Goal: Task Accomplishment & Management: Use online tool/utility

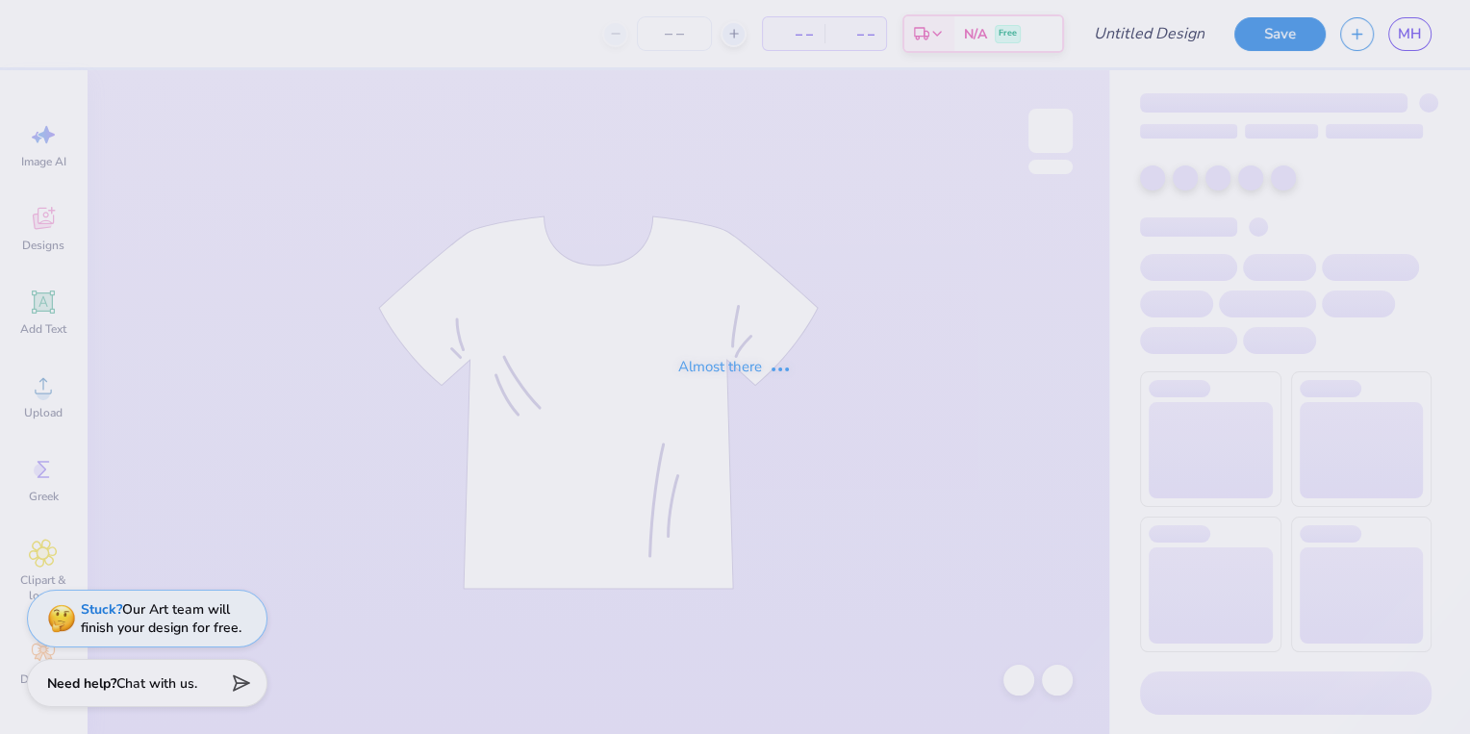
type input "dg"
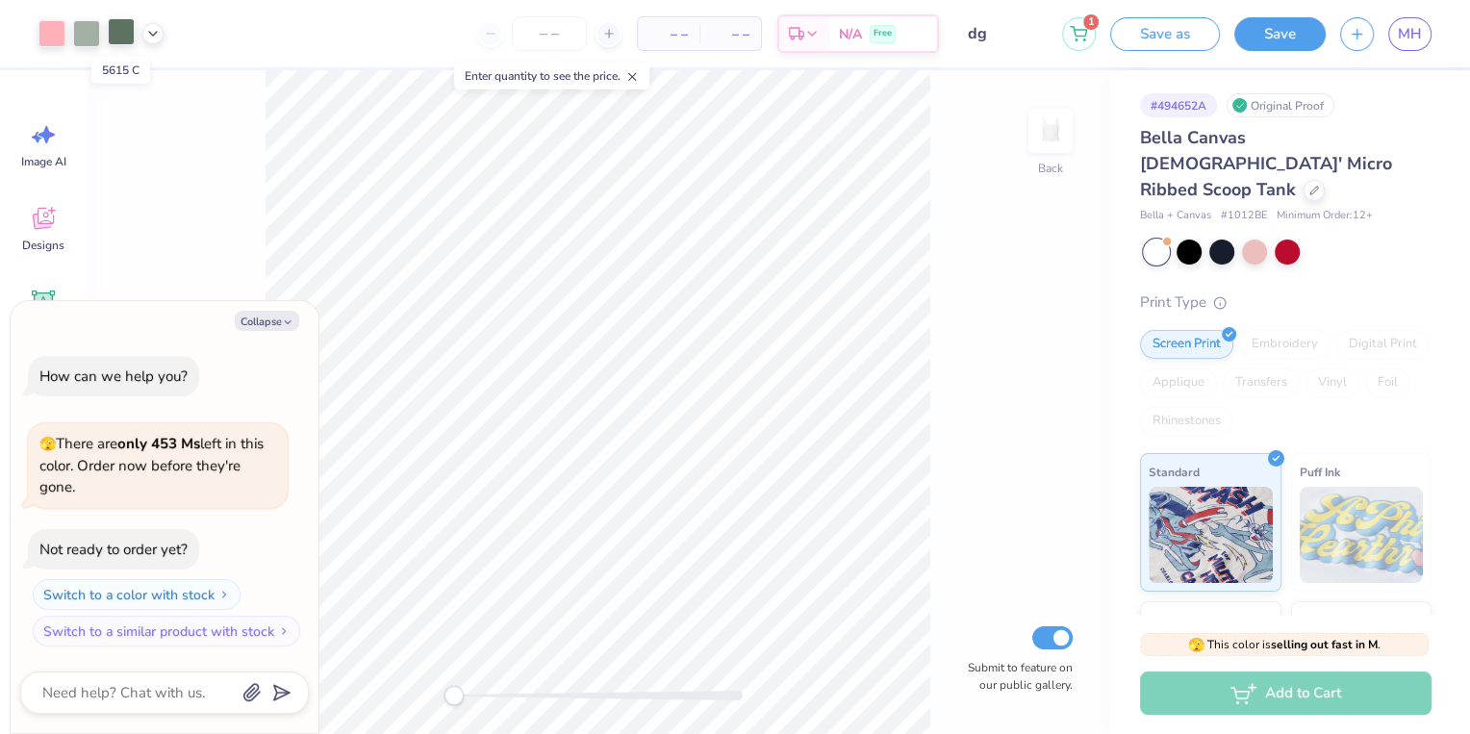
click at [115, 32] on div at bounding box center [121, 31] width 27 height 27
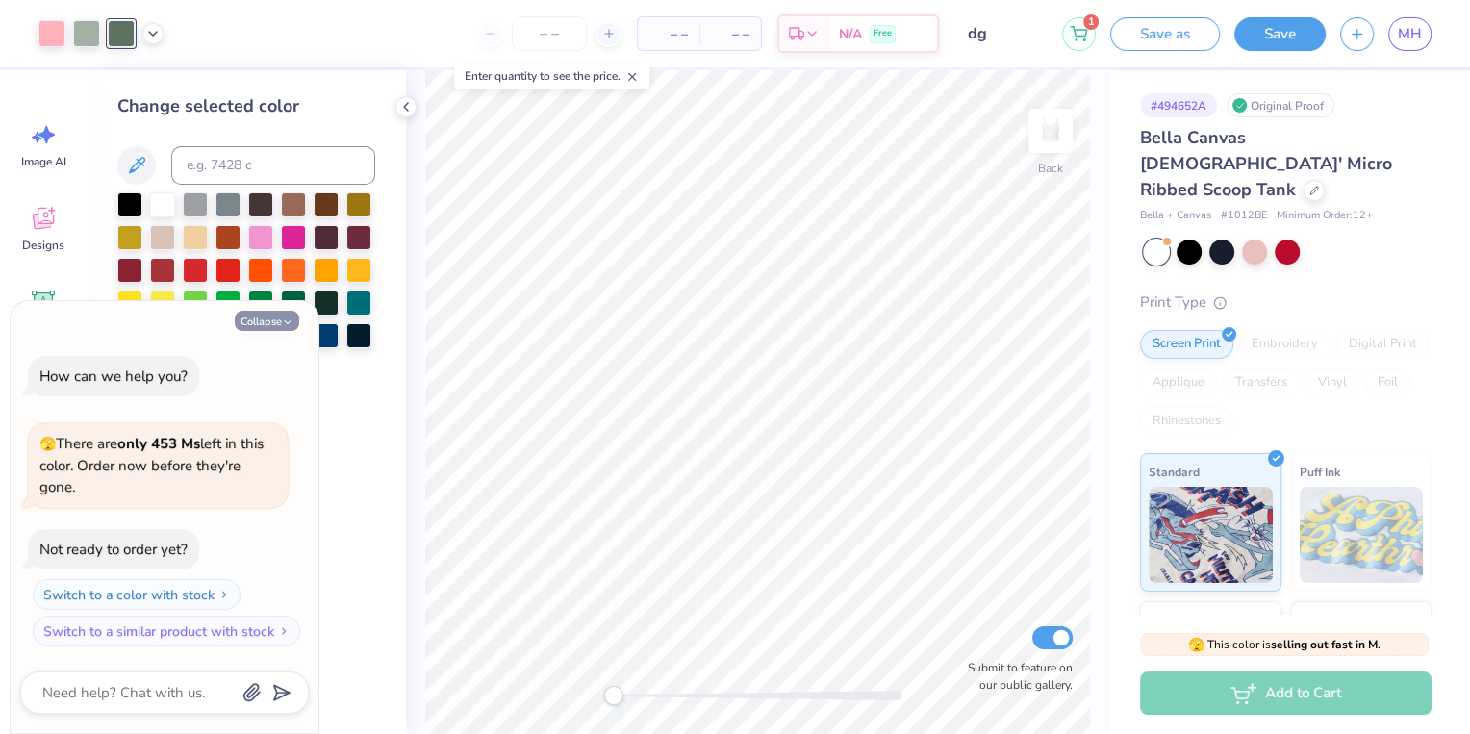
click at [264, 322] on button "Collapse" at bounding box center [267, 321] width 64 height 20
type textarea "x"
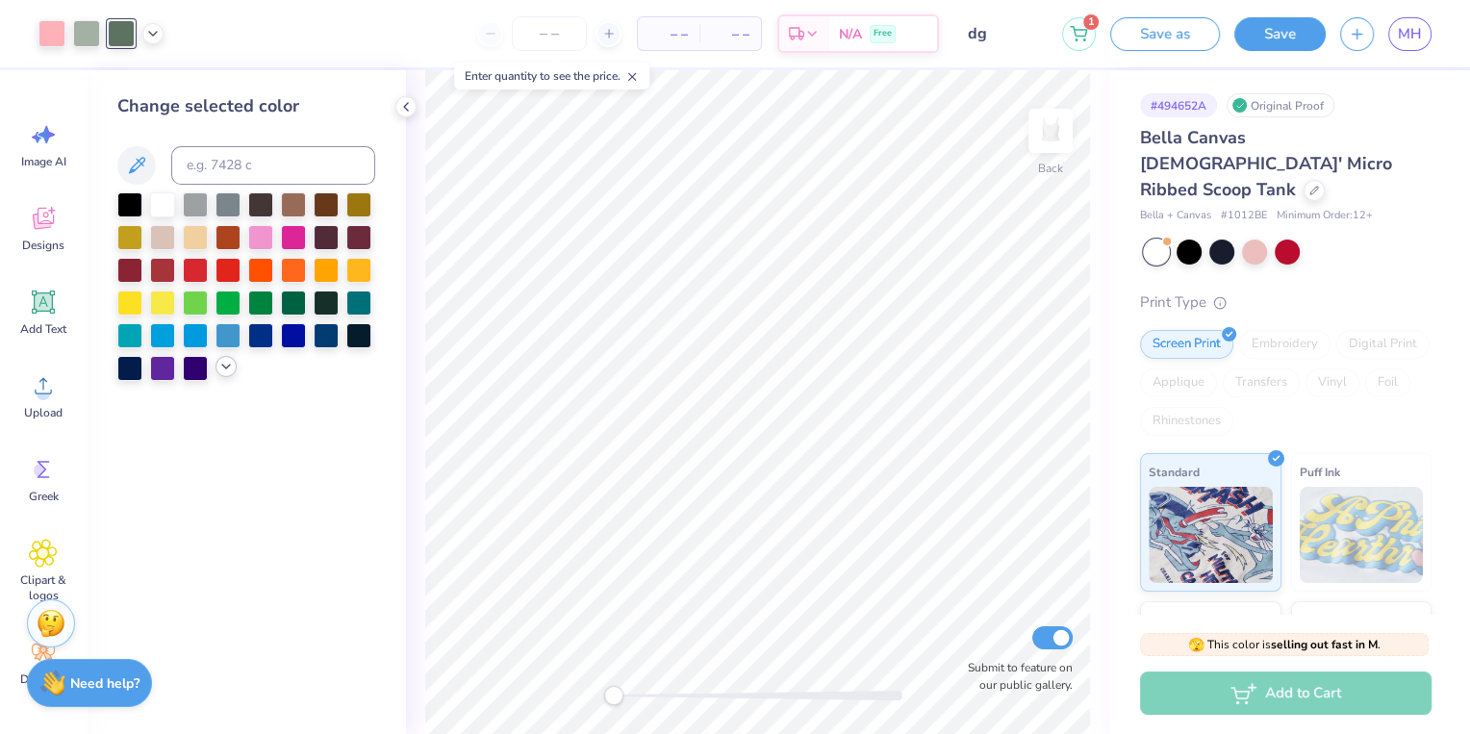
click at [226, 365] on icon at bounding box center [225, 366] width 15 height 15
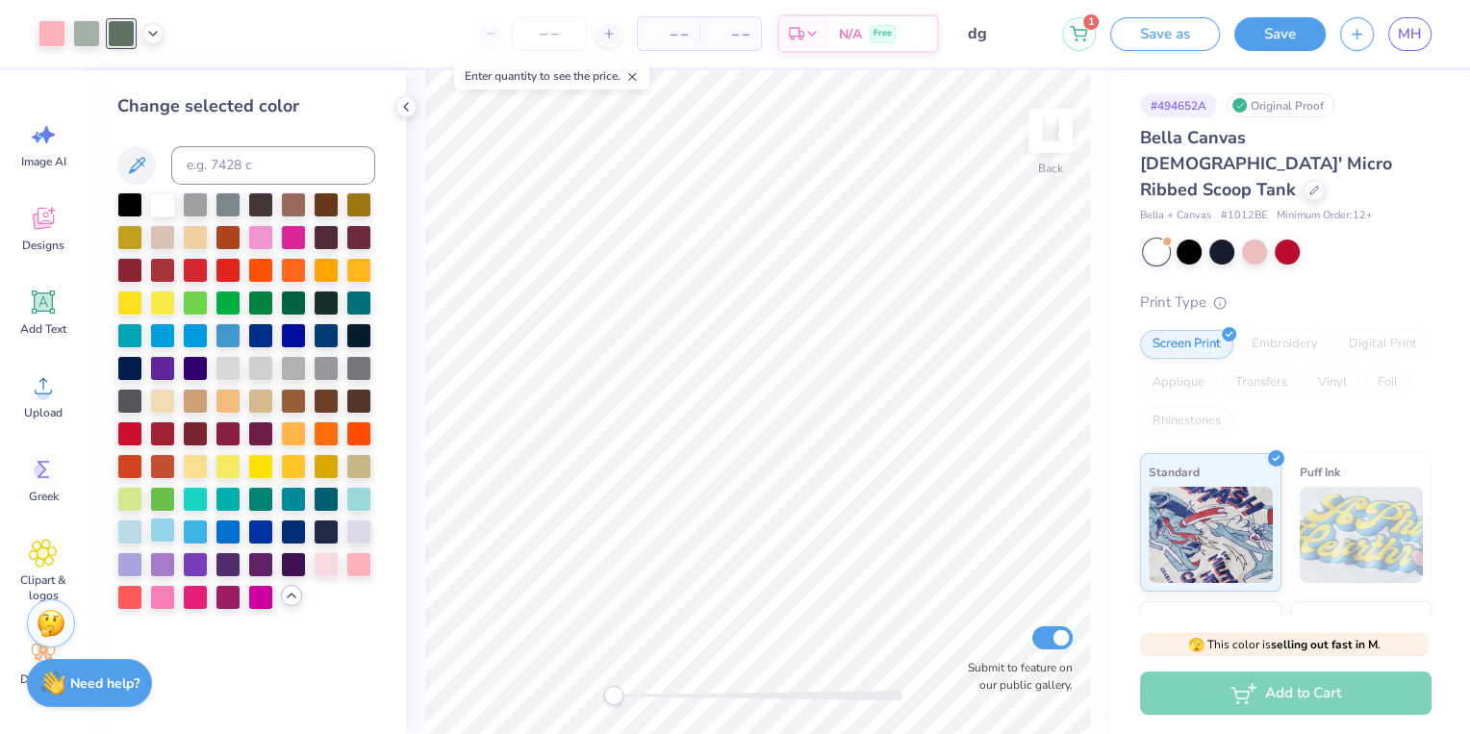
click at [169, 530] on div at bounding box center [162, 530] width 25 height 25
click at [295, 497] on div at bounding box center [293, 497] width 25 height 25
click at [90, 32] on div at bounding box center [86, 31] width 27 height 27
click at [128, 529] on div at bounding box center [129, 530] width 25 height 25
click at [358, 490] on div at bounding box center [358, 497] width 25 height 25
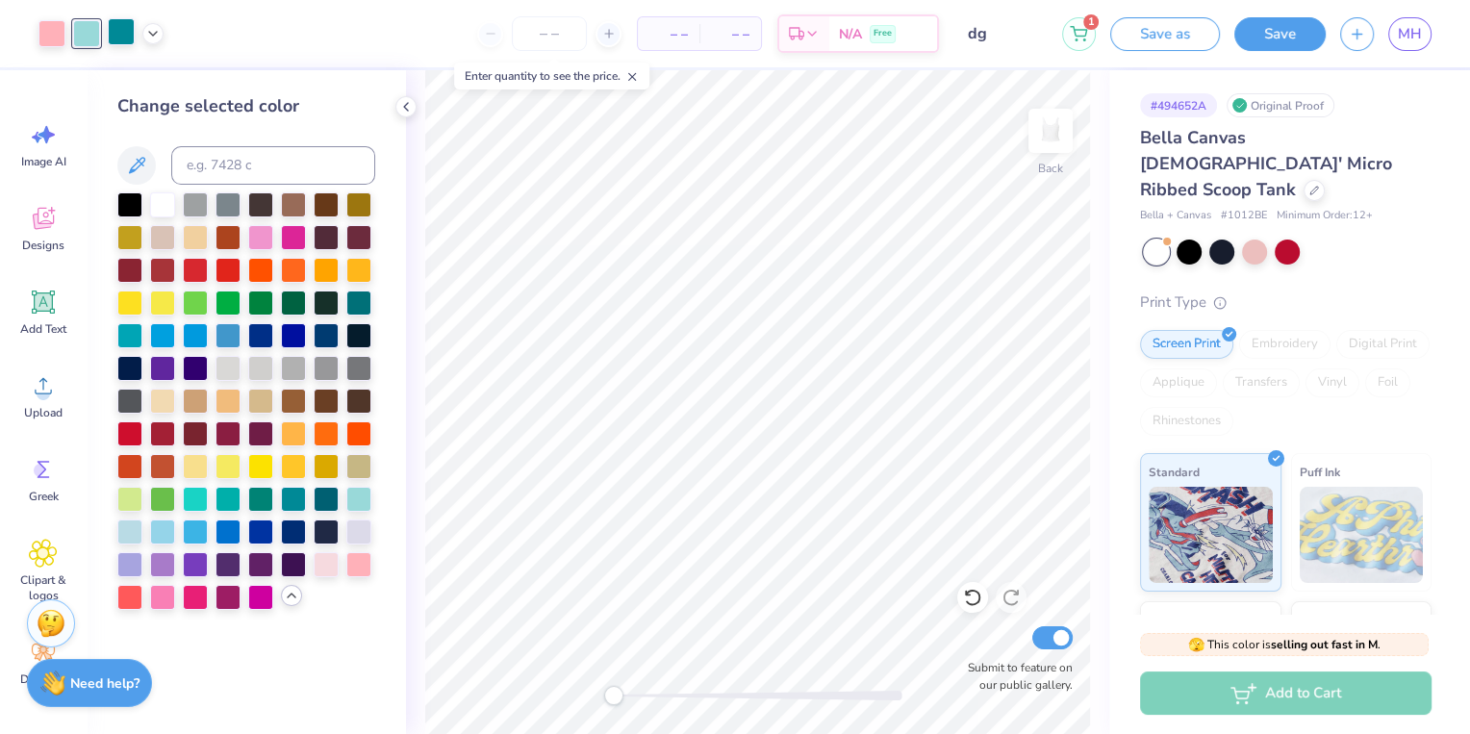
click at [118, 23] on div at bounding box center [121, 31] width 27 height 27
click at [291, 433] on div at bounding box center [293, 431] width 25 height 25
click at [293, 497] on div at bounding box center [293, 497] width 25 height 25
click at [88, 41] on div at bounding box center [86, 31] width 27 height 27
drag, startPoint x: 129, startPoint y: 494, endPoint x: 187, endPoint y: 300, distance: 202.7
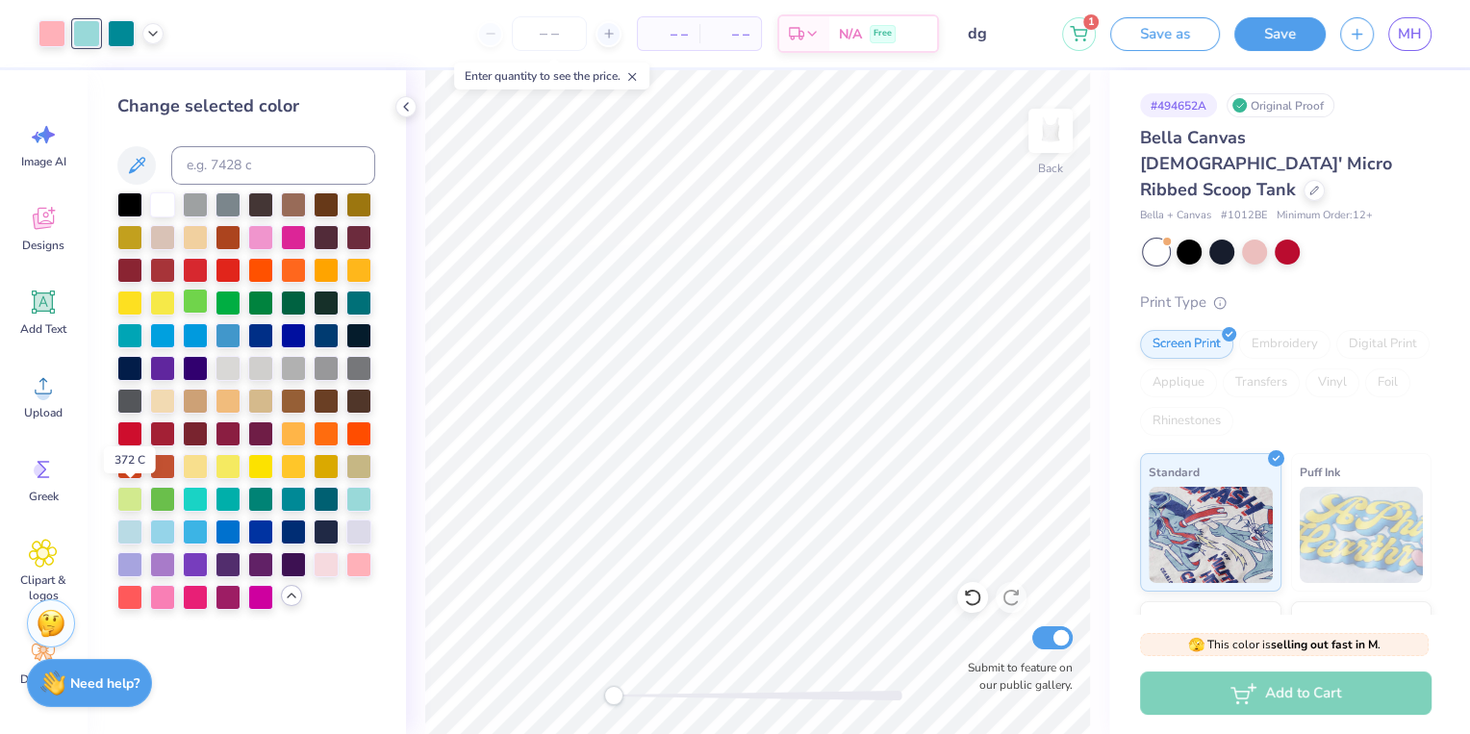
click at [129, 494] on div at bounding box center [129, 499] width 25 height 25
click at [116, 33] on div at bounding box center [121, 31] width 27 height 27
click at [197, 597] on div at bounding box center [195, 595] width 25 height 25
click at [129, 594] on div at bounding box center [129, 595] width 25 height 25
click at [1310, 185] on icon at bounding box center [1314, 189] width 8 height 8
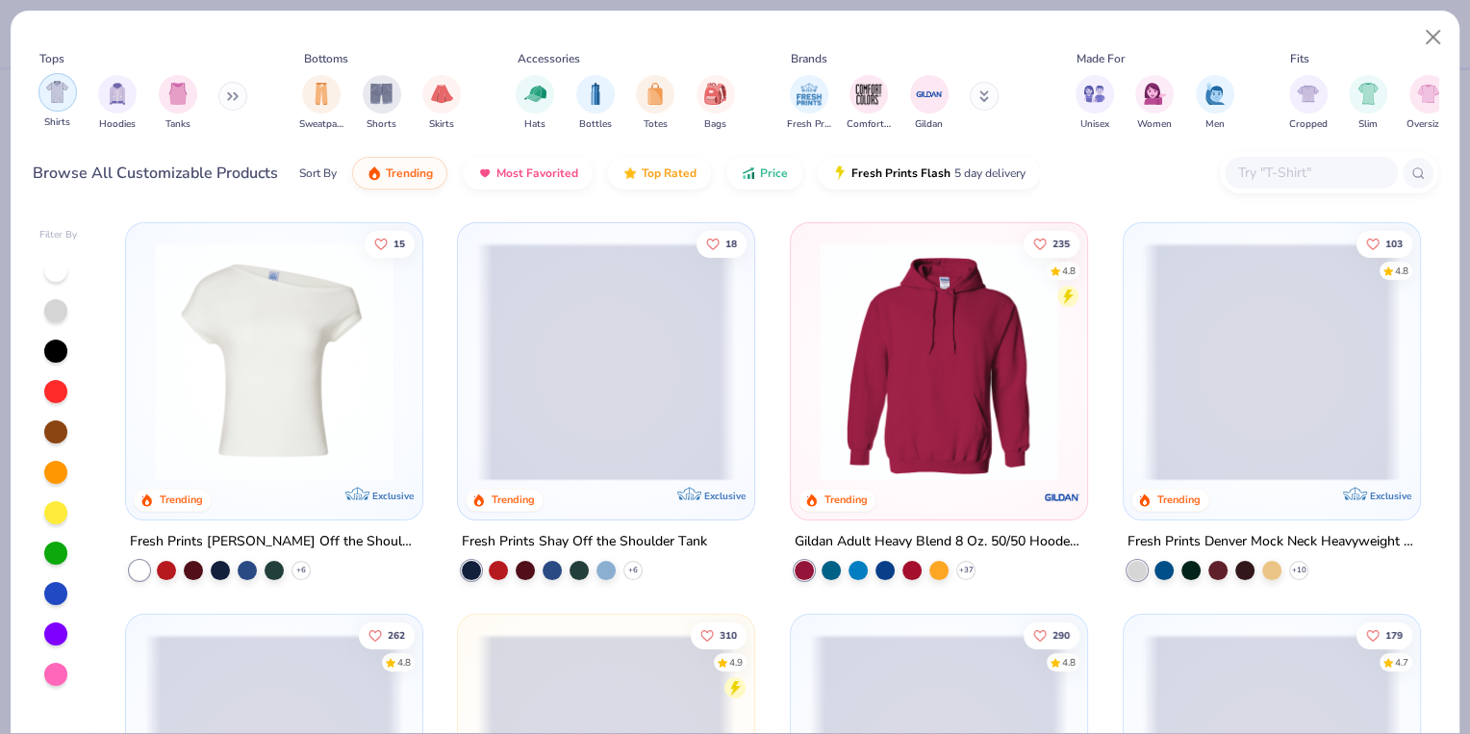
click at [52, 95] on img "filter for Shirts" at bounding box center [57, 92] width 22 height 22
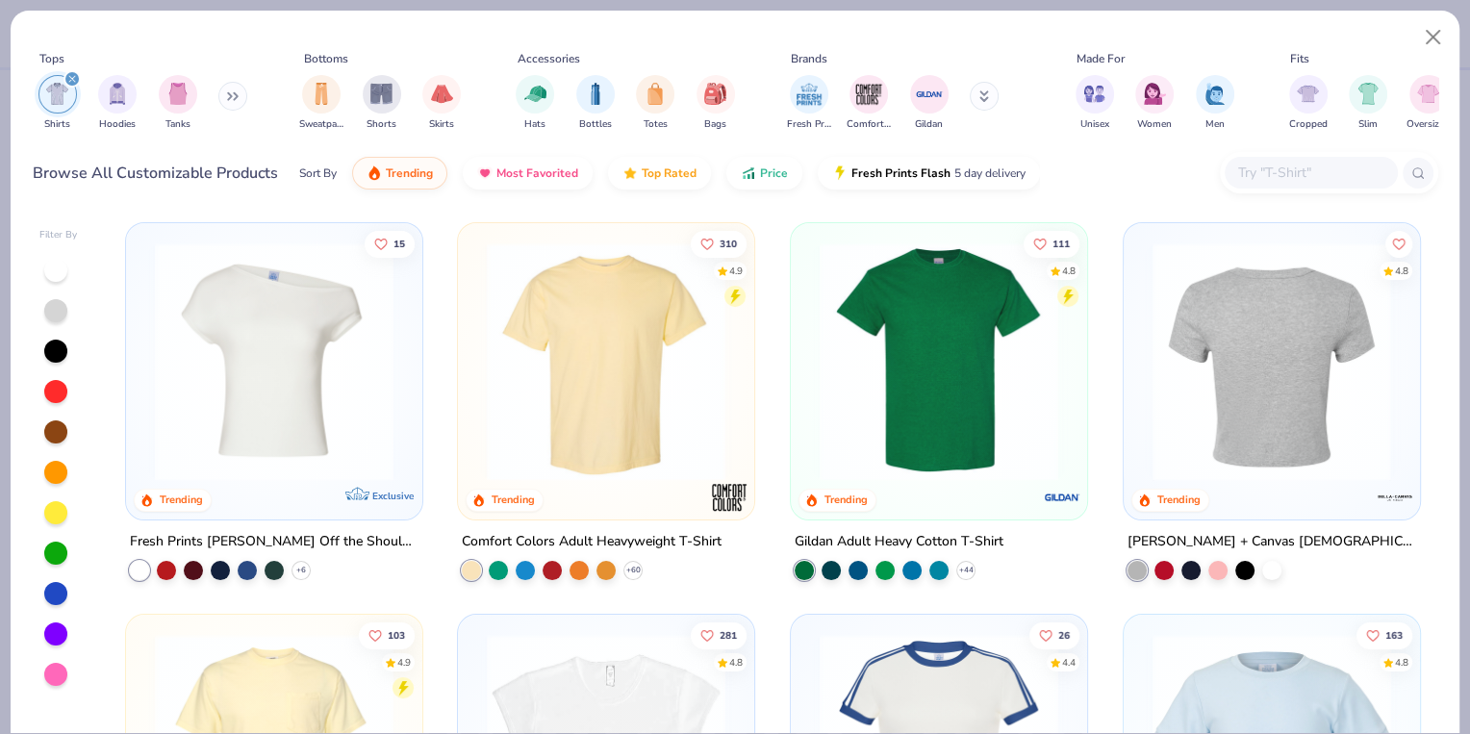
scroll to position [2, 0]
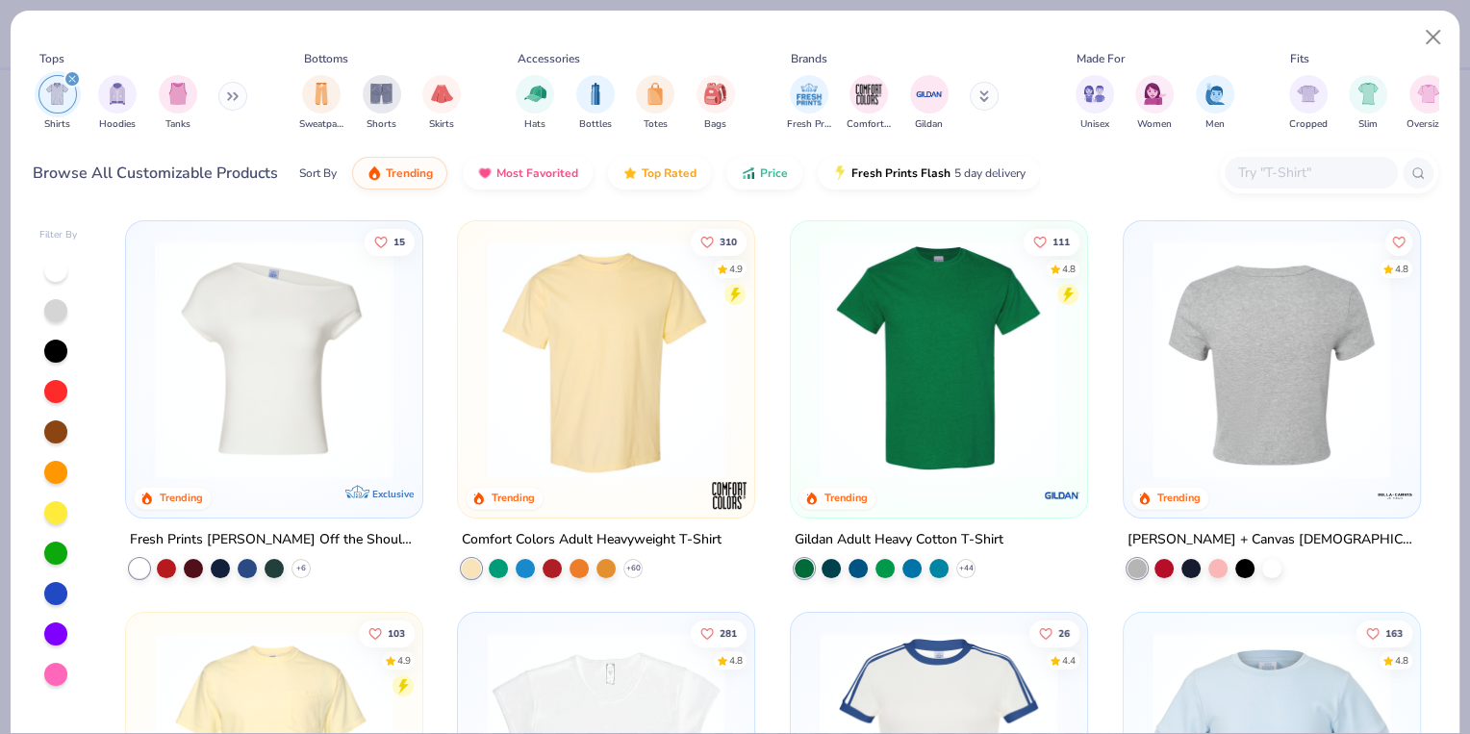
click at [1244, 269] on div at bounding box center [1271, 359] width 772 height 239
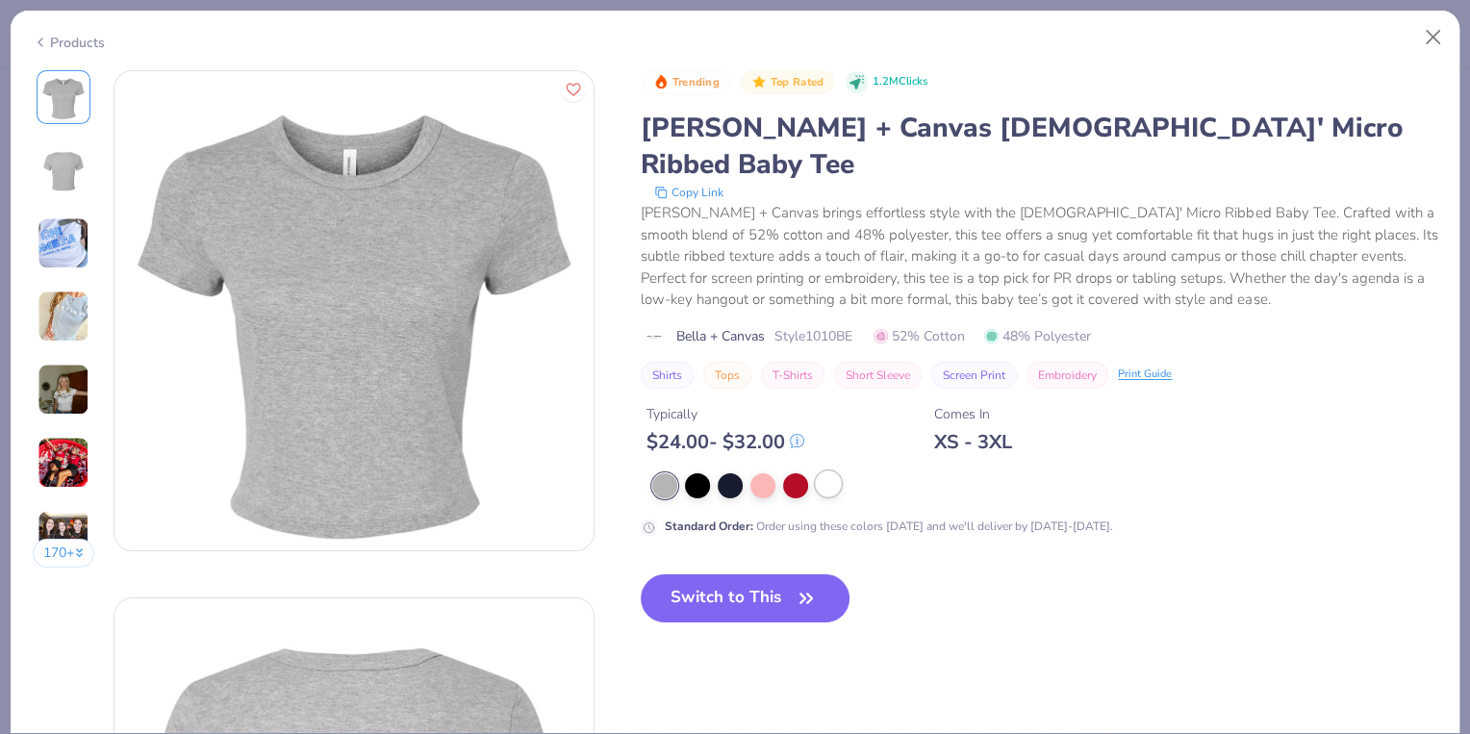
click at [828, 471] on div at bounding box center [828, 483] width 25 height 25
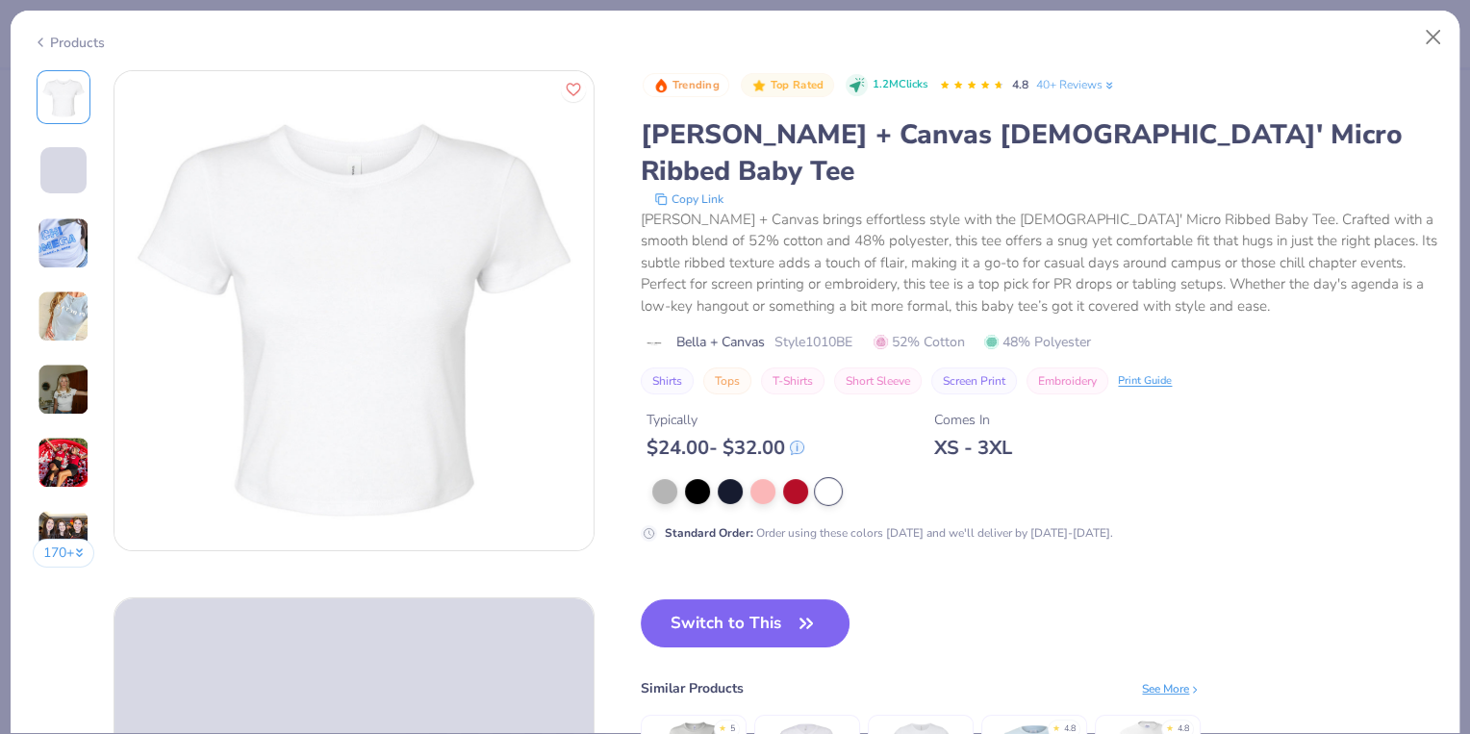
click at [75, 375] on img at bounding box center [64, 390] width 52 height 52
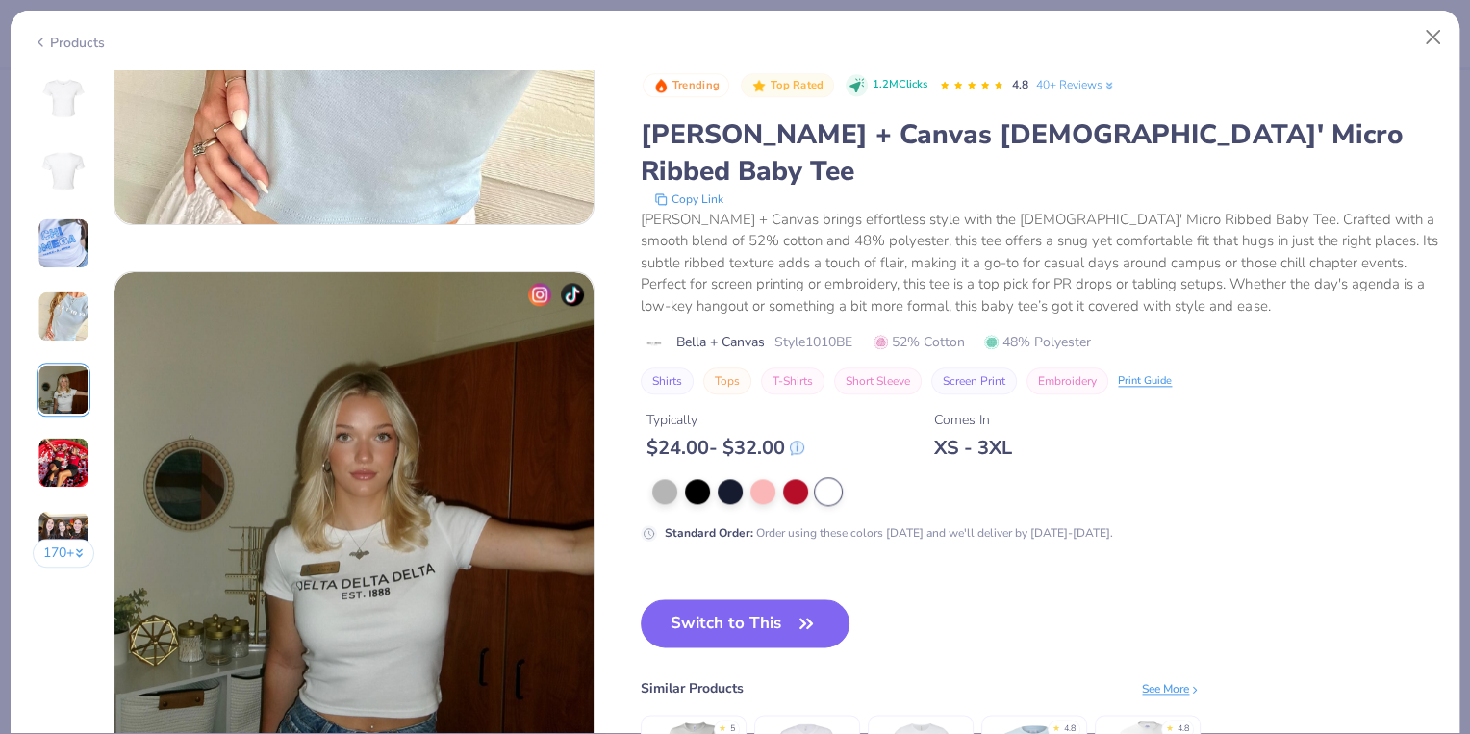
scroll to position [2109, 0]
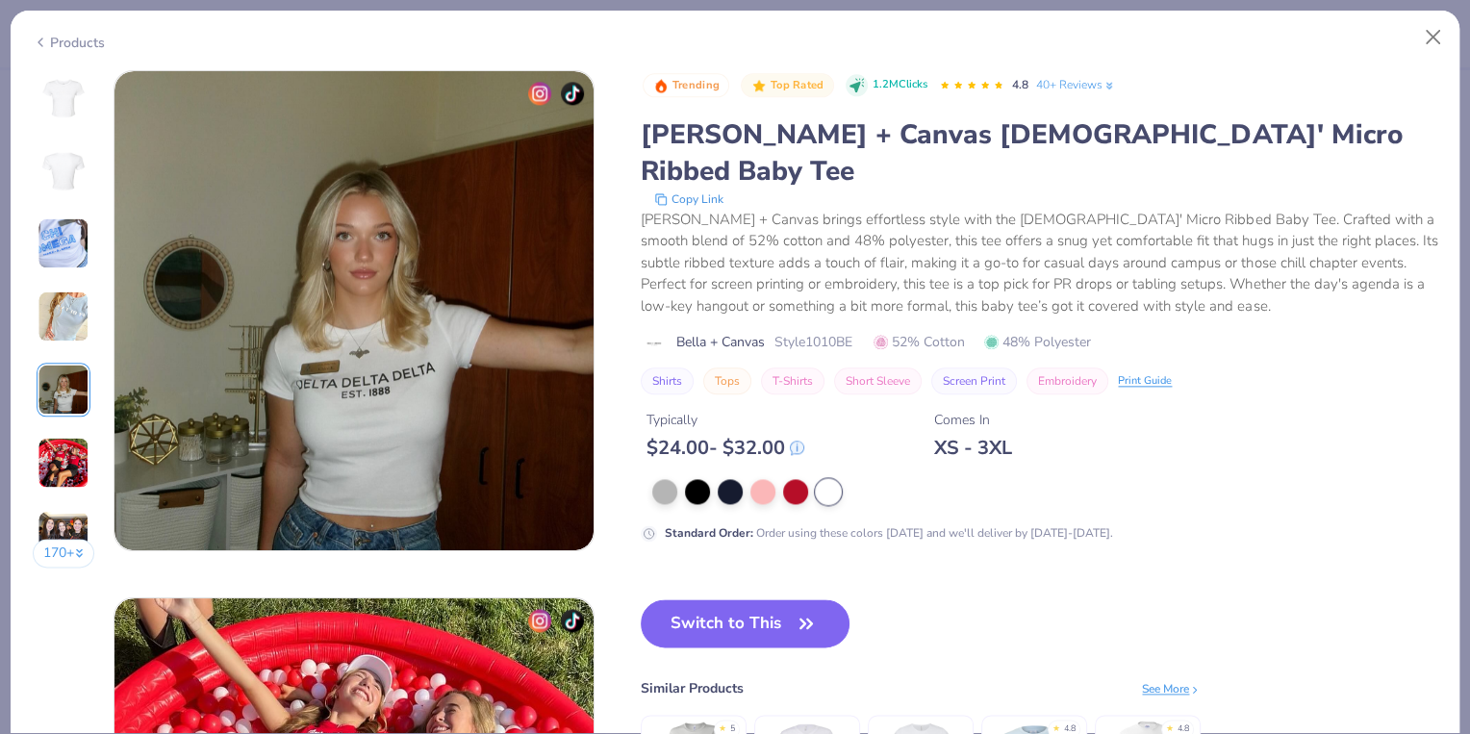
click at [63, 247] on img at bounding box center [64, 243] width 52 height 52
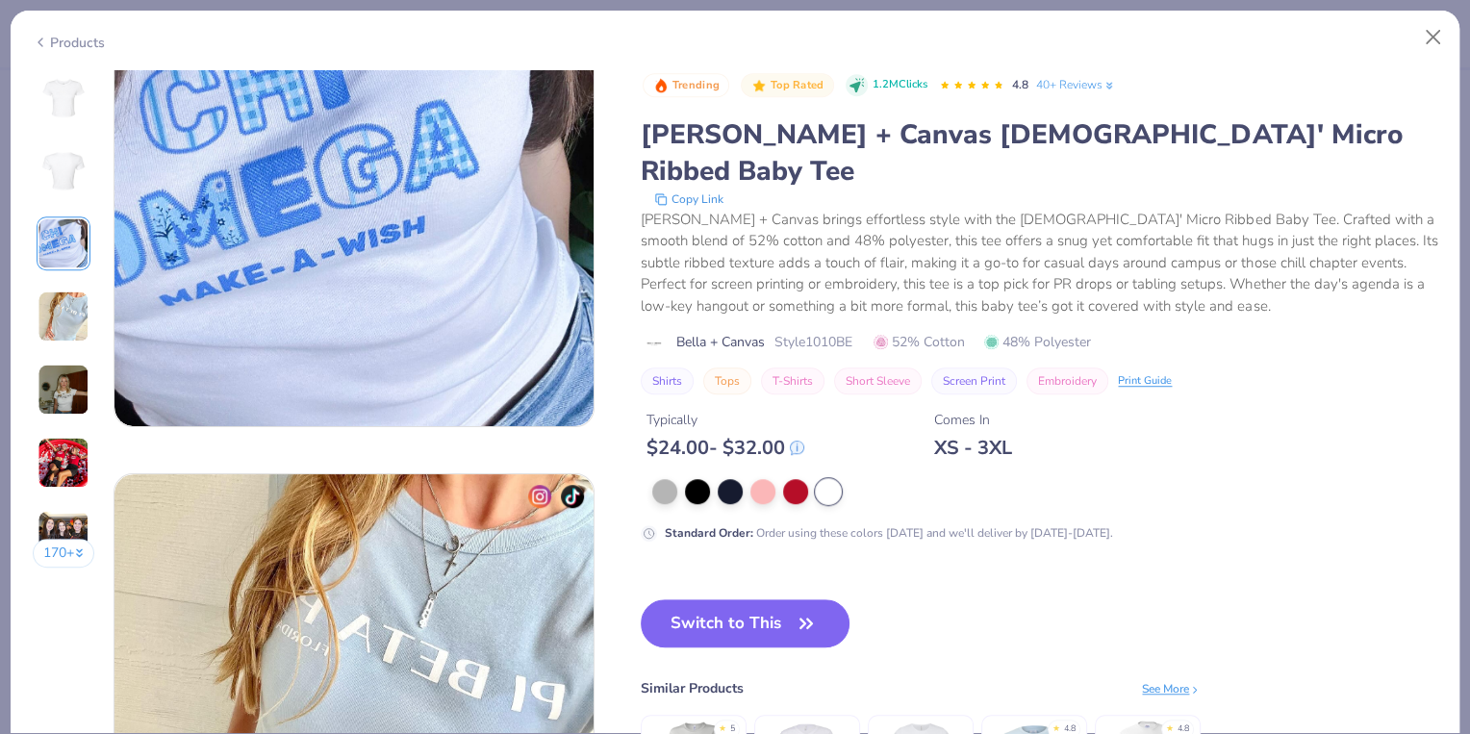
scroll to position [1054, 0]
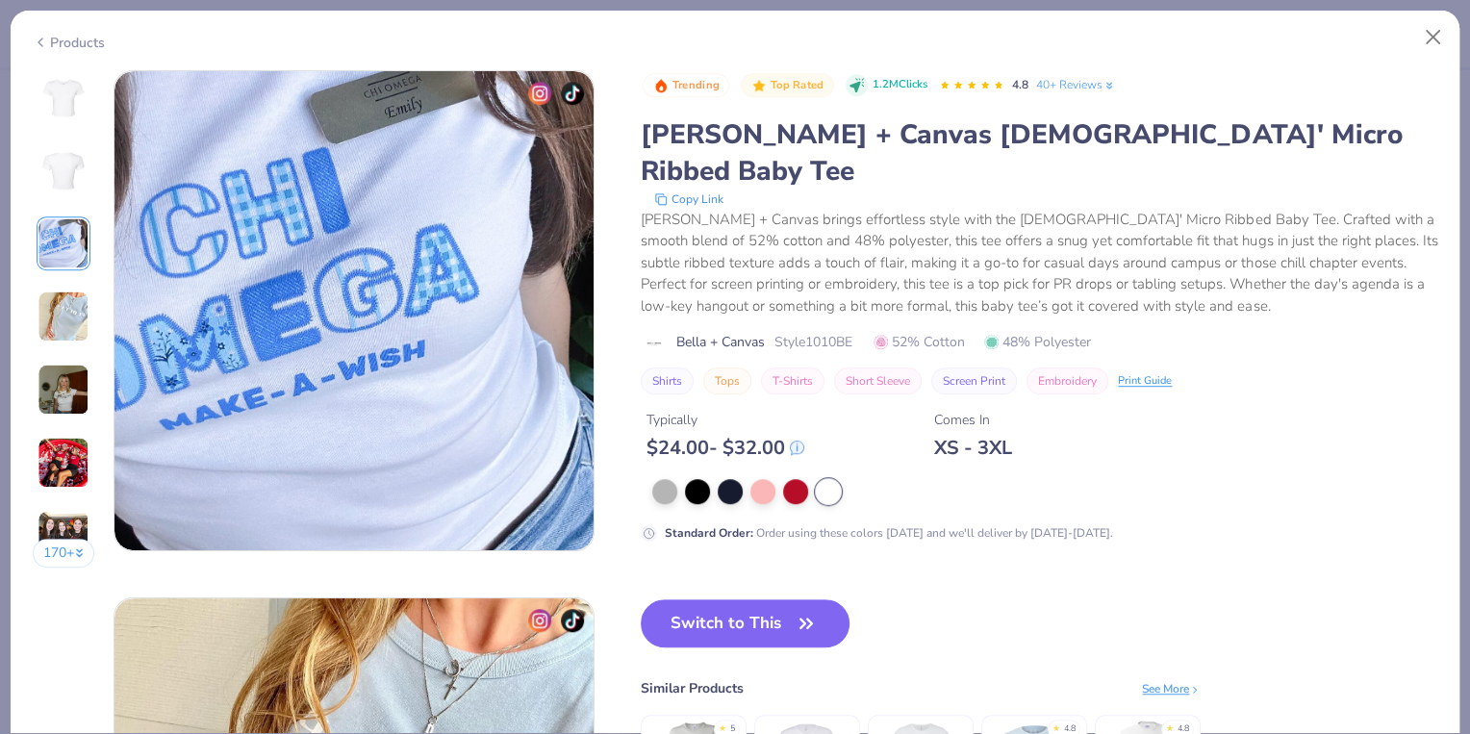
click at [62, 303] on img at bounding box center [64, 317] width 52 height 52
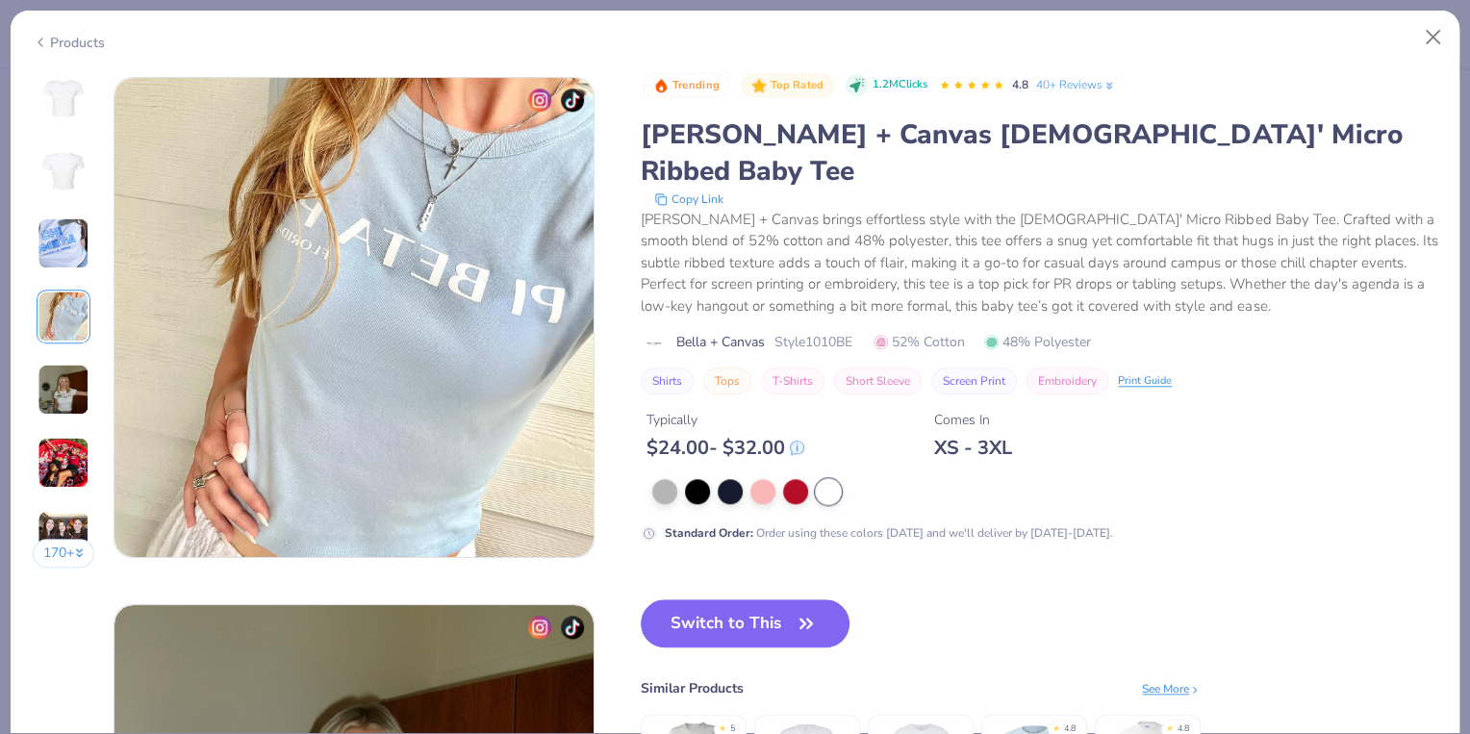
scroll to position [1581, 0]
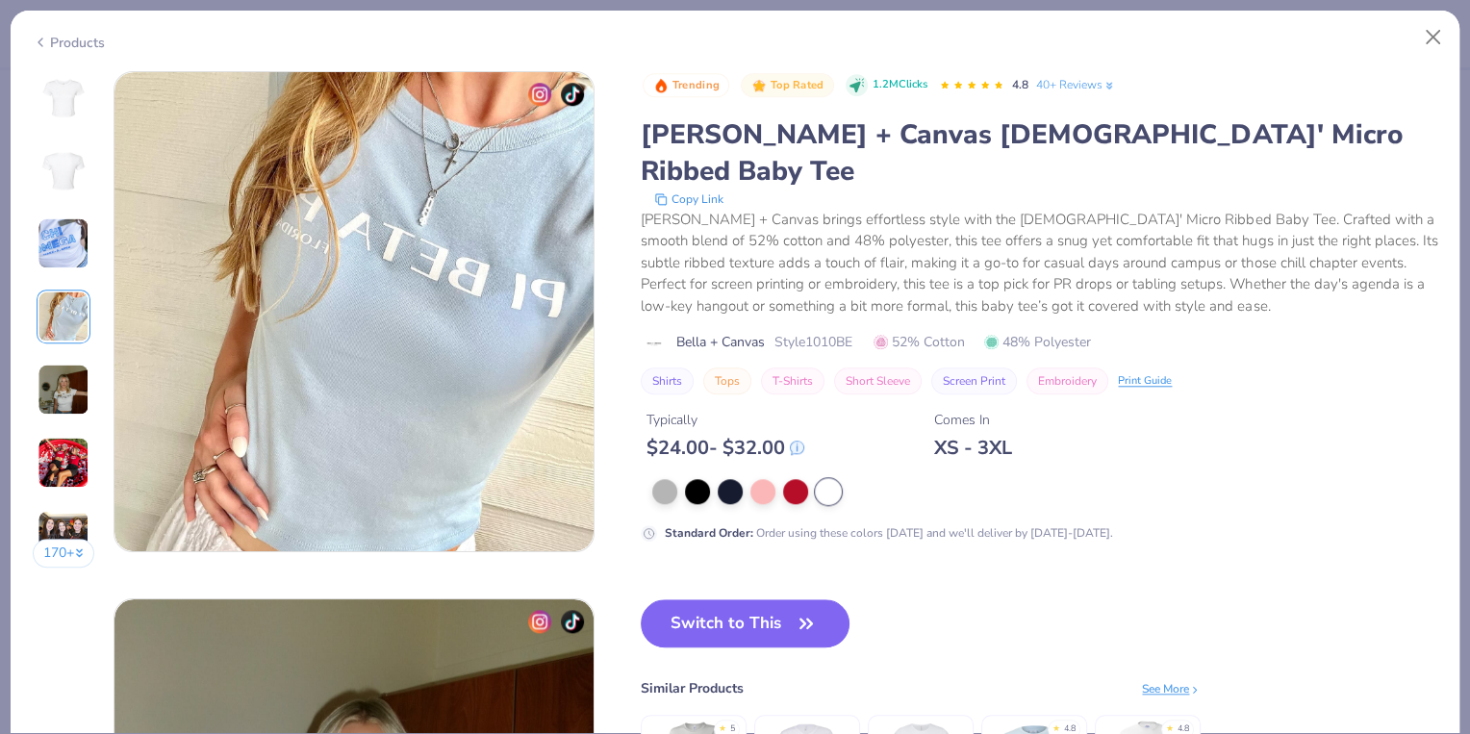
click at [73, 370] on img at bounding box center [64, 390] width 52 height 52
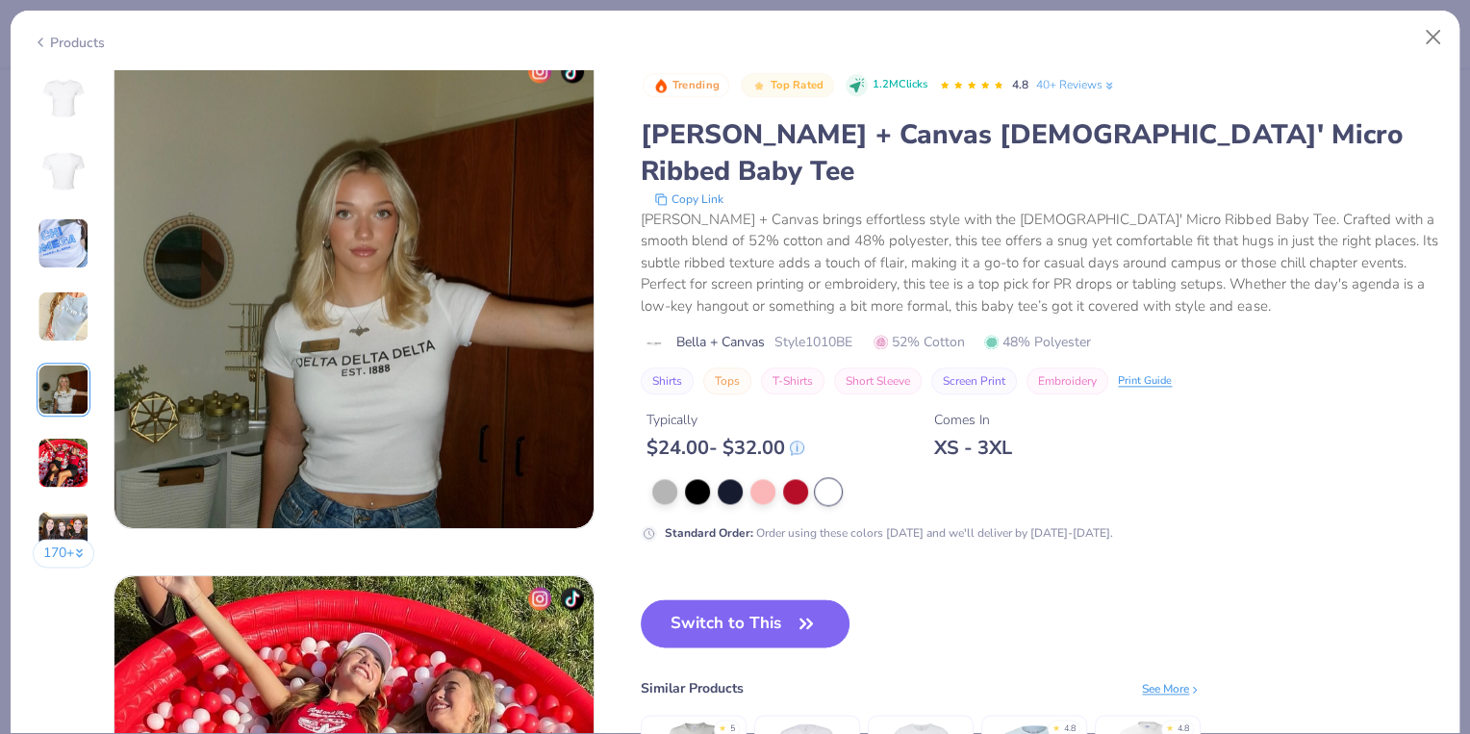
scroll to position [2160, 0]
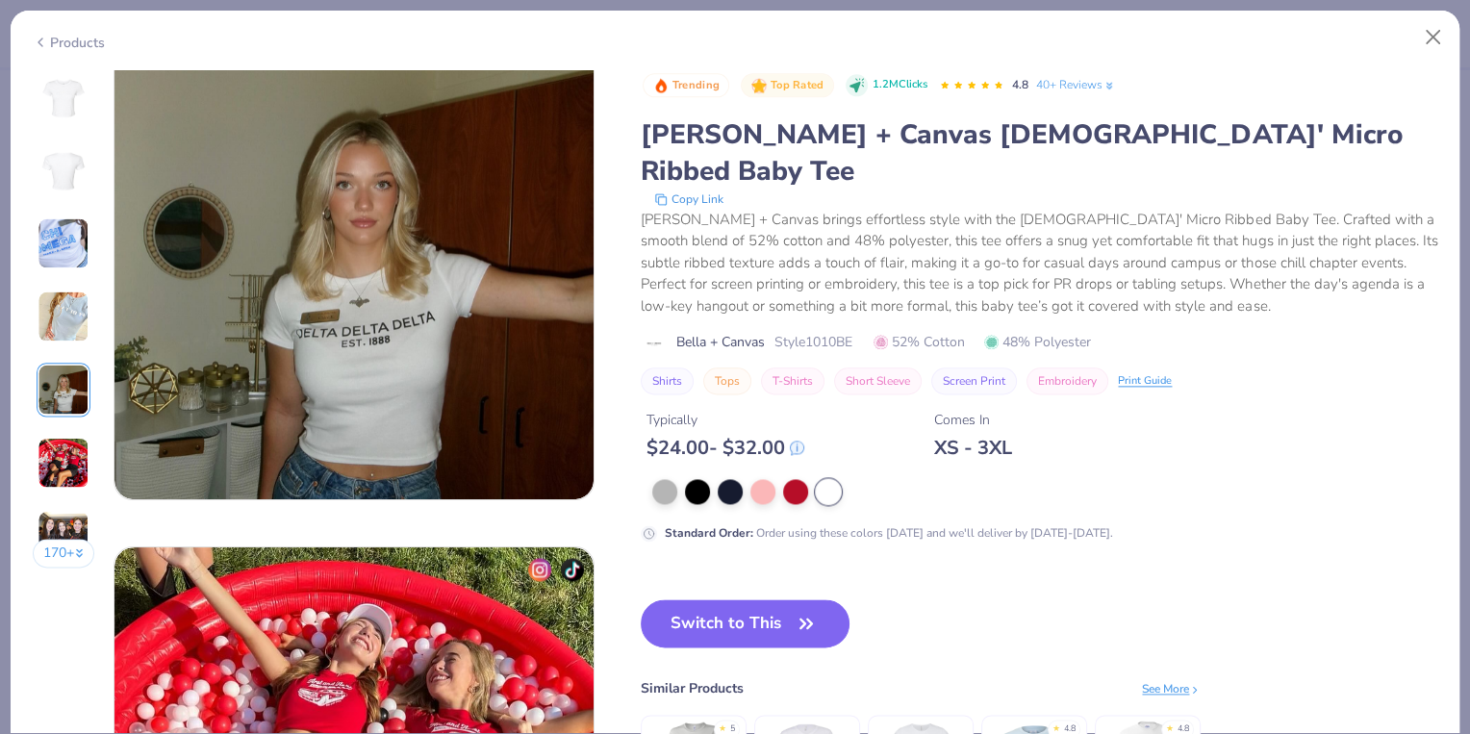
click at [70, 451] on img at bounding box center [64, 463] width 52 height 52
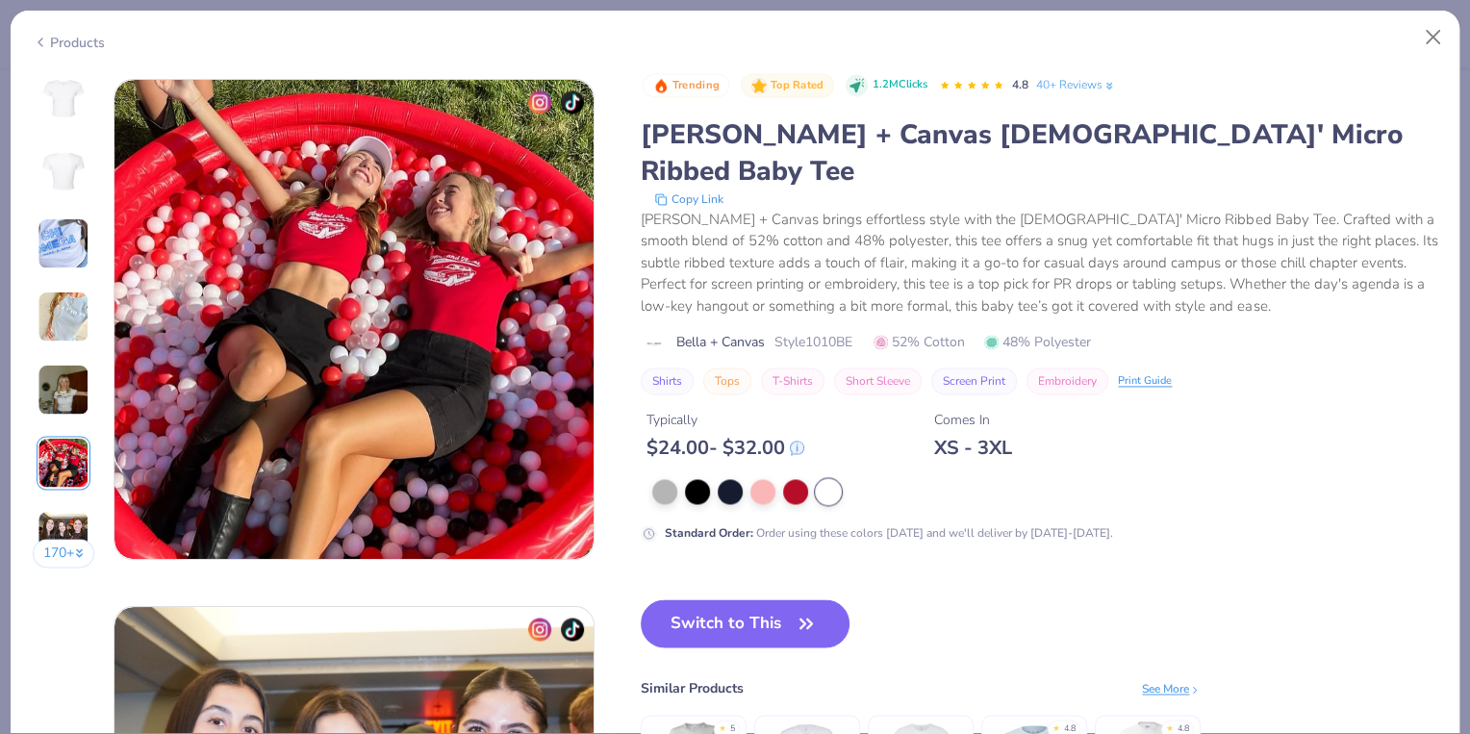
scroll to position [2636, 0]
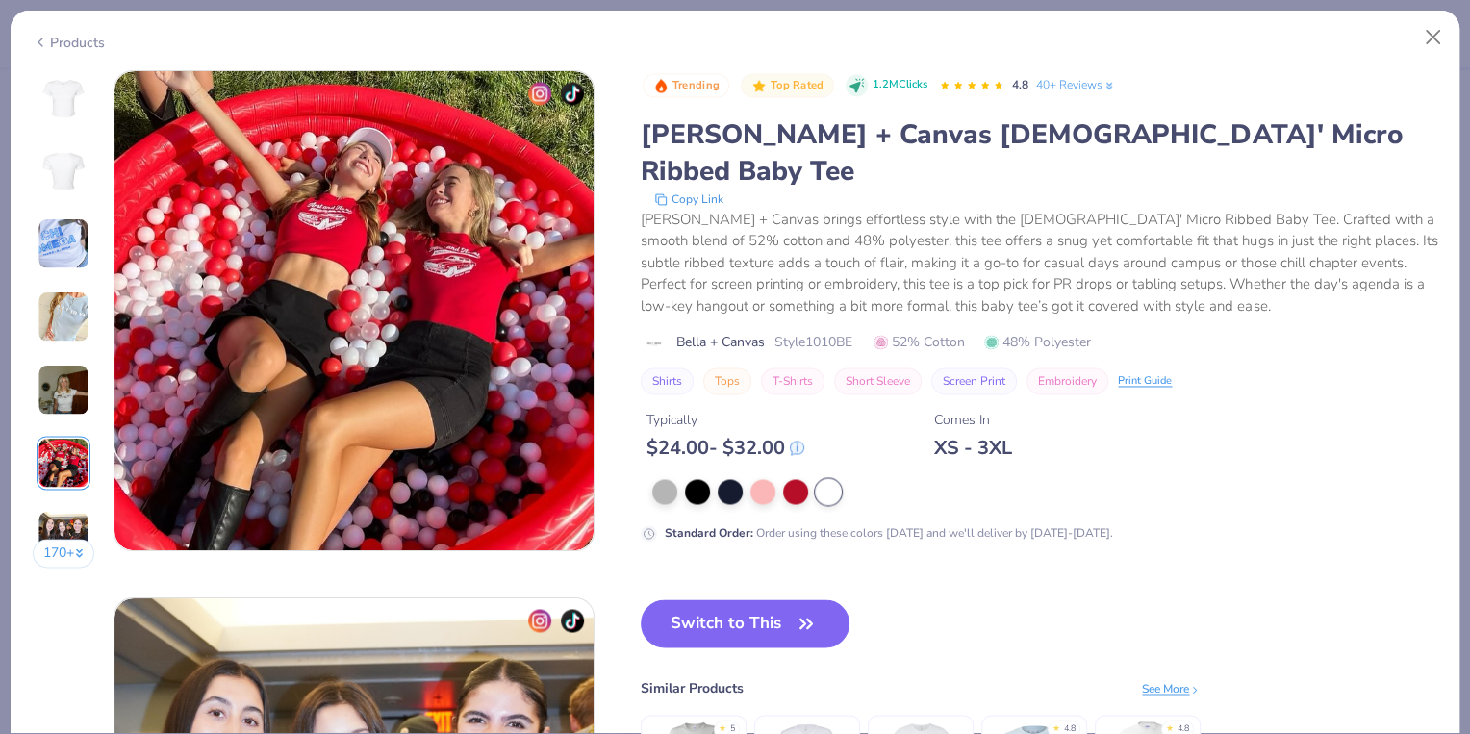
click at [58, 531] on img at bounding box center [64, 536] width 52 height 52
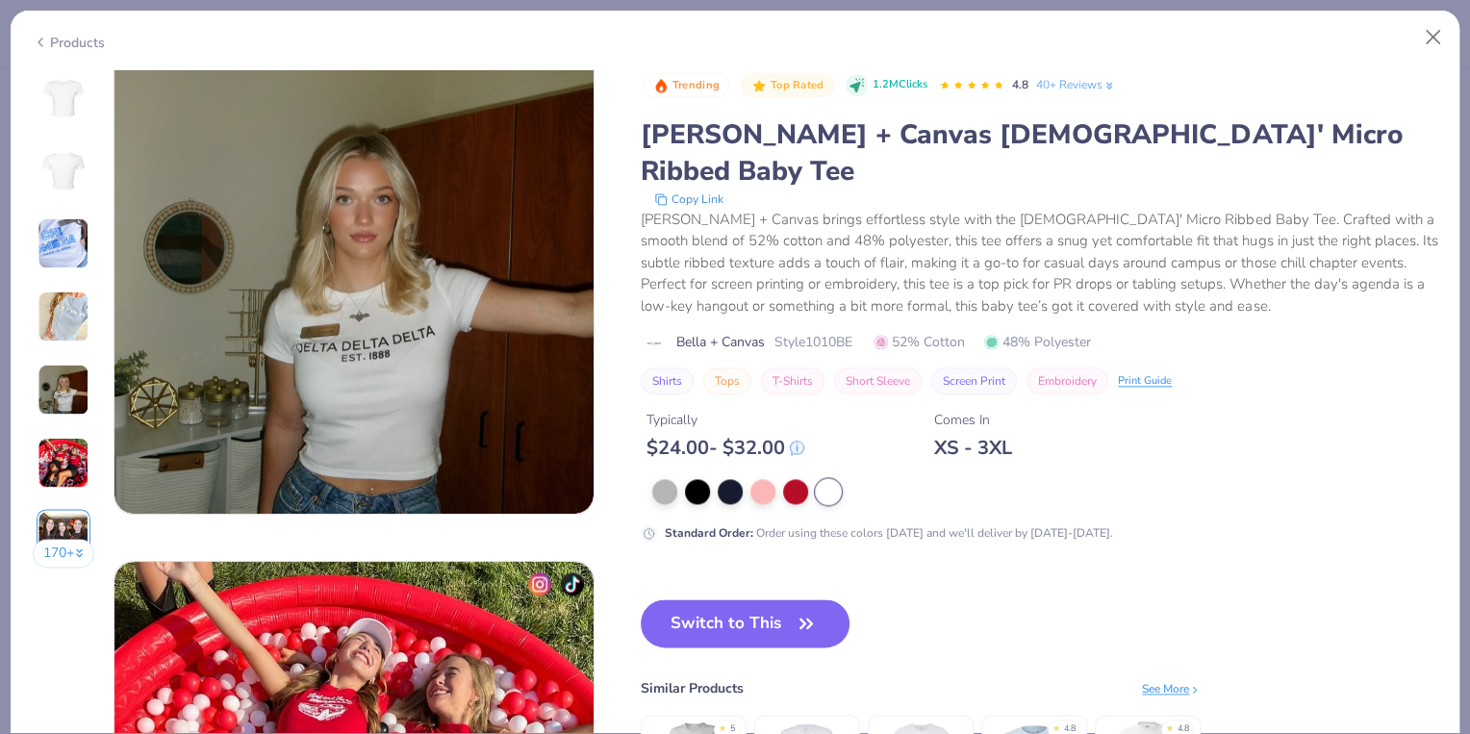
scroll to position [2080, 0]
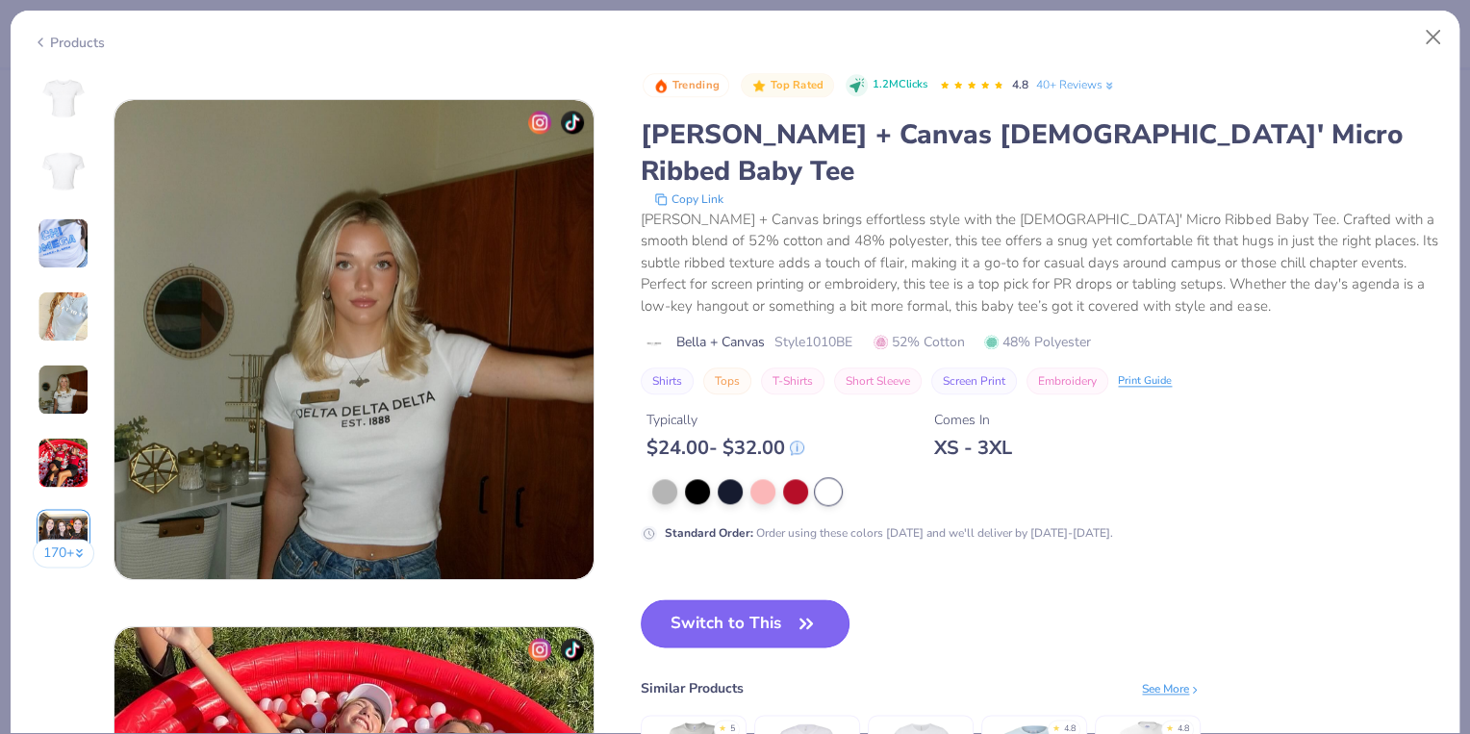
click at [733, 599] on button "Switch to This" at bounding box center [745, 623] width 209 height 48
click at [791, 599] on button "Switch to This" at bounding box center [745, 623] width 209 height 48
click at [773, 599] on button "Switch to This" at bounding box center [745, 623] width 209 height 48
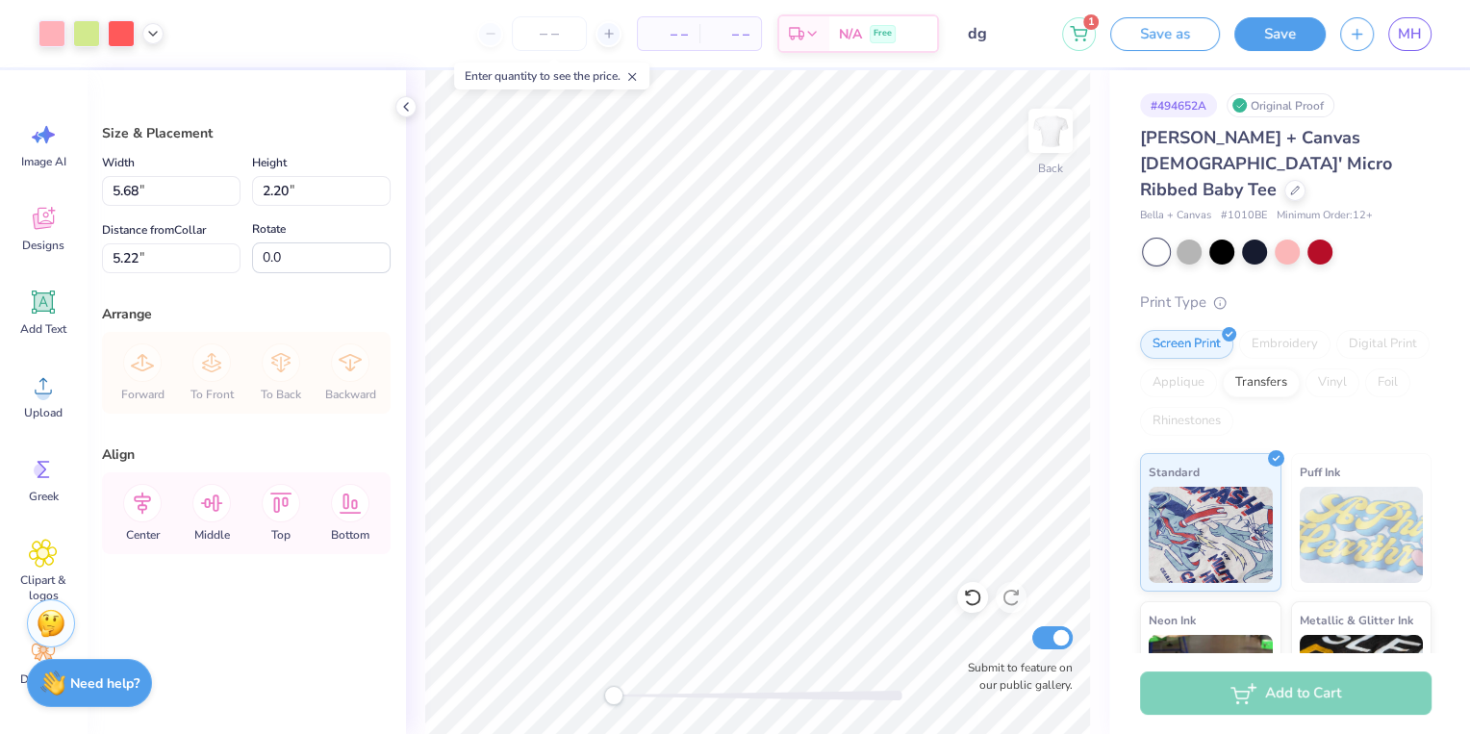
type input "9.97"
type input "3.86"
type input "1.90"
type input "8.23"
type input "3.19"
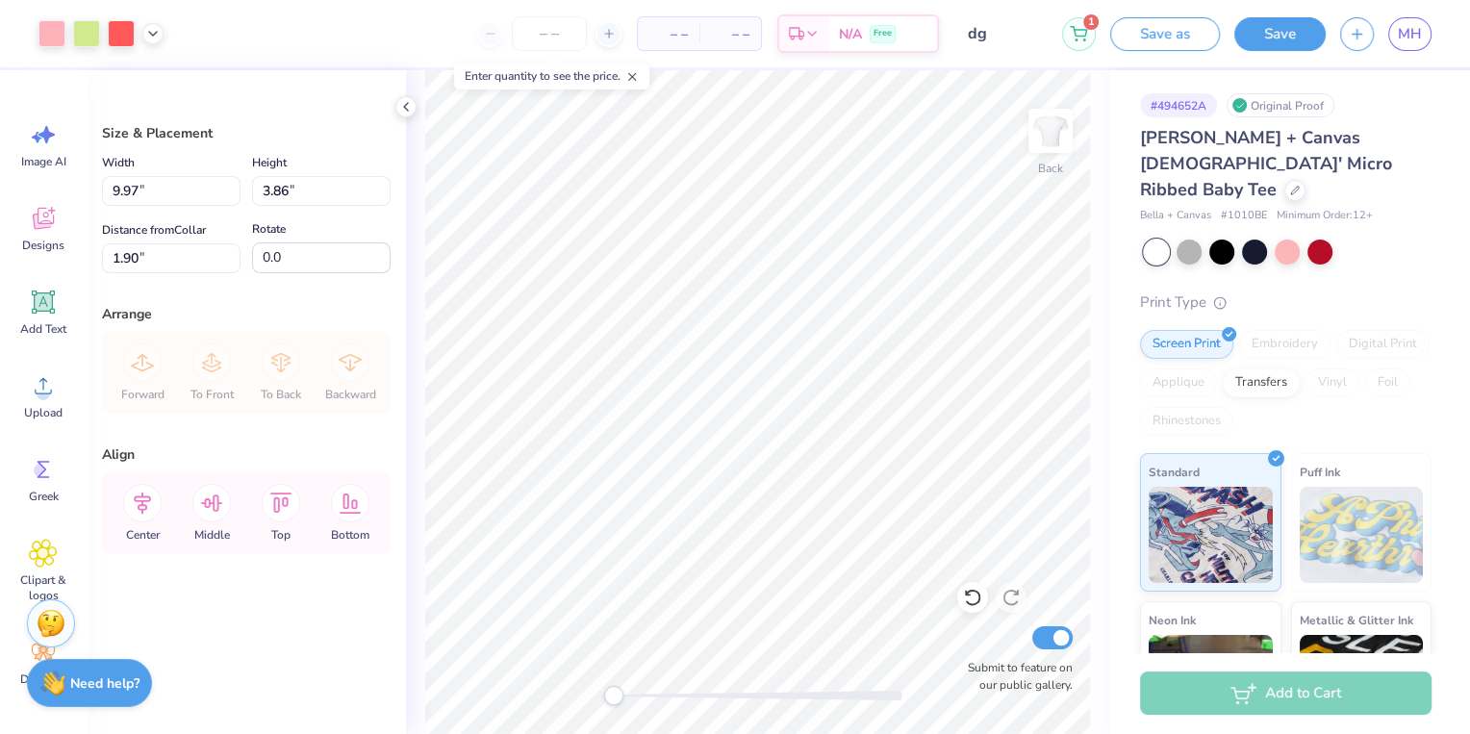
type input "2.49"
click at [125, 37] on div at bounding box center [121, 31] width 27 height 27
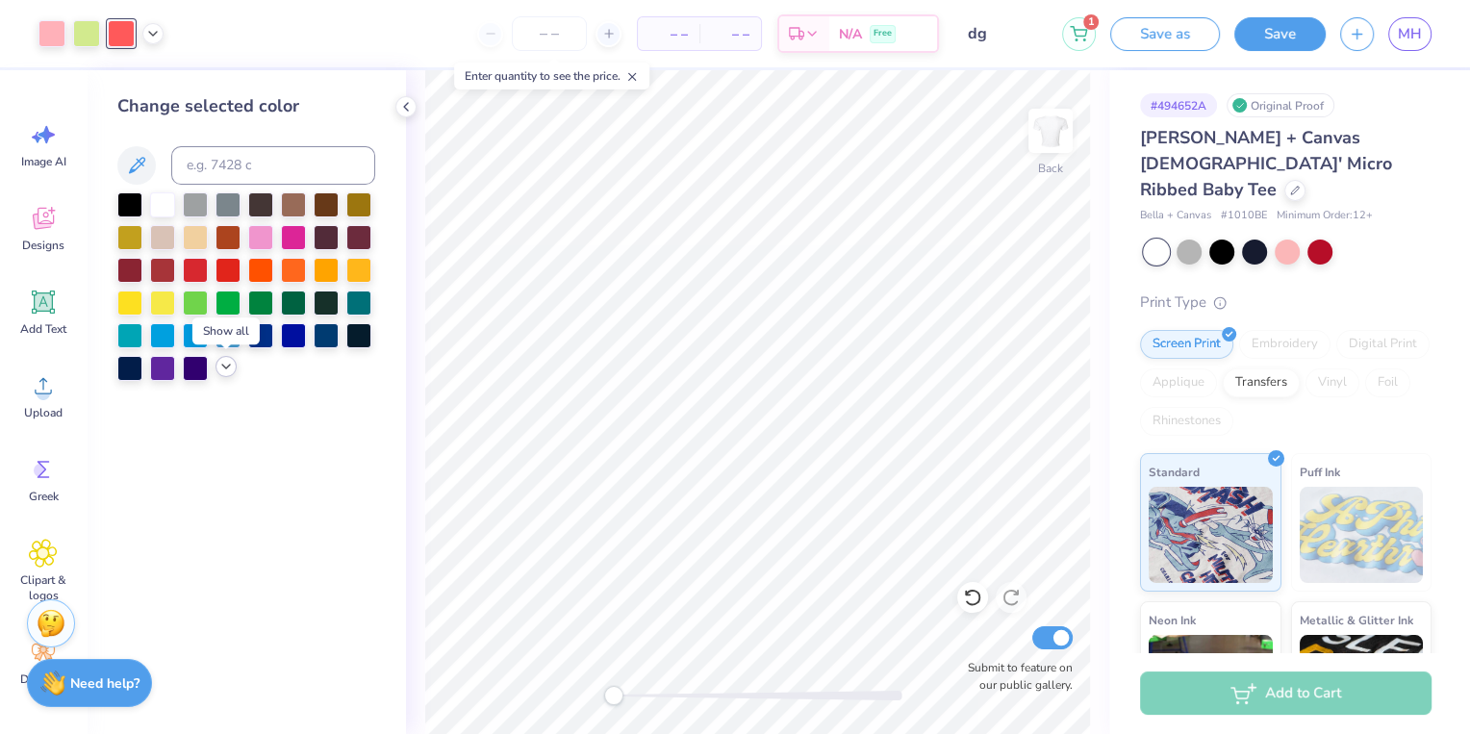
click at [225, 364] on icon at bounding box center [225, 366] width 15 height 15
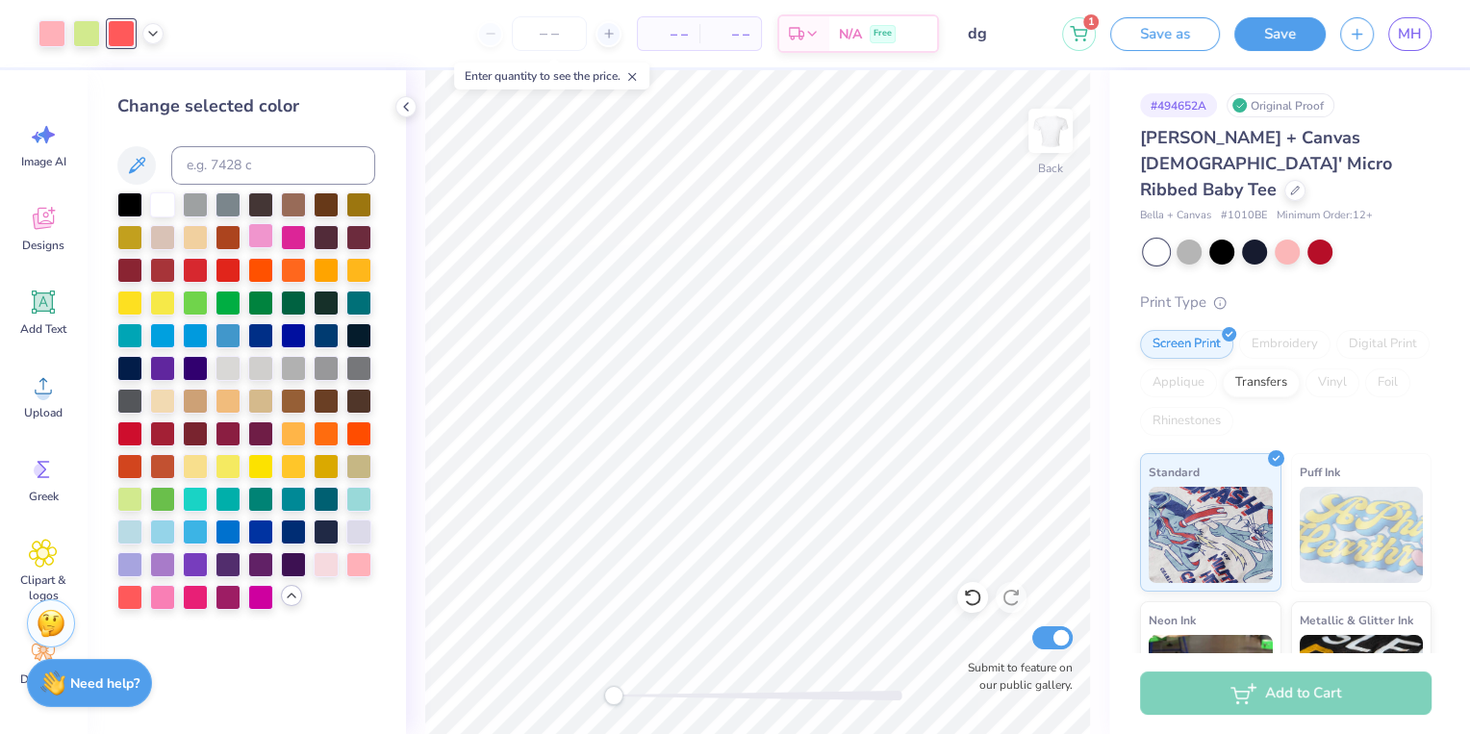
click at [266, 234] on div at bounding box center [260, 235] width 25 height 25
click at [299, 231] on div at bounding box center [293, 235] width 25 height 25
click at [159, 499] on div at bounding box center [162, 497] width 25 height 25
click at [129, 498] on div at bounding box center [129, 497] width 25 height 25
click at [193, 303] on div at bounding box center [195, 301] width 25 height 25
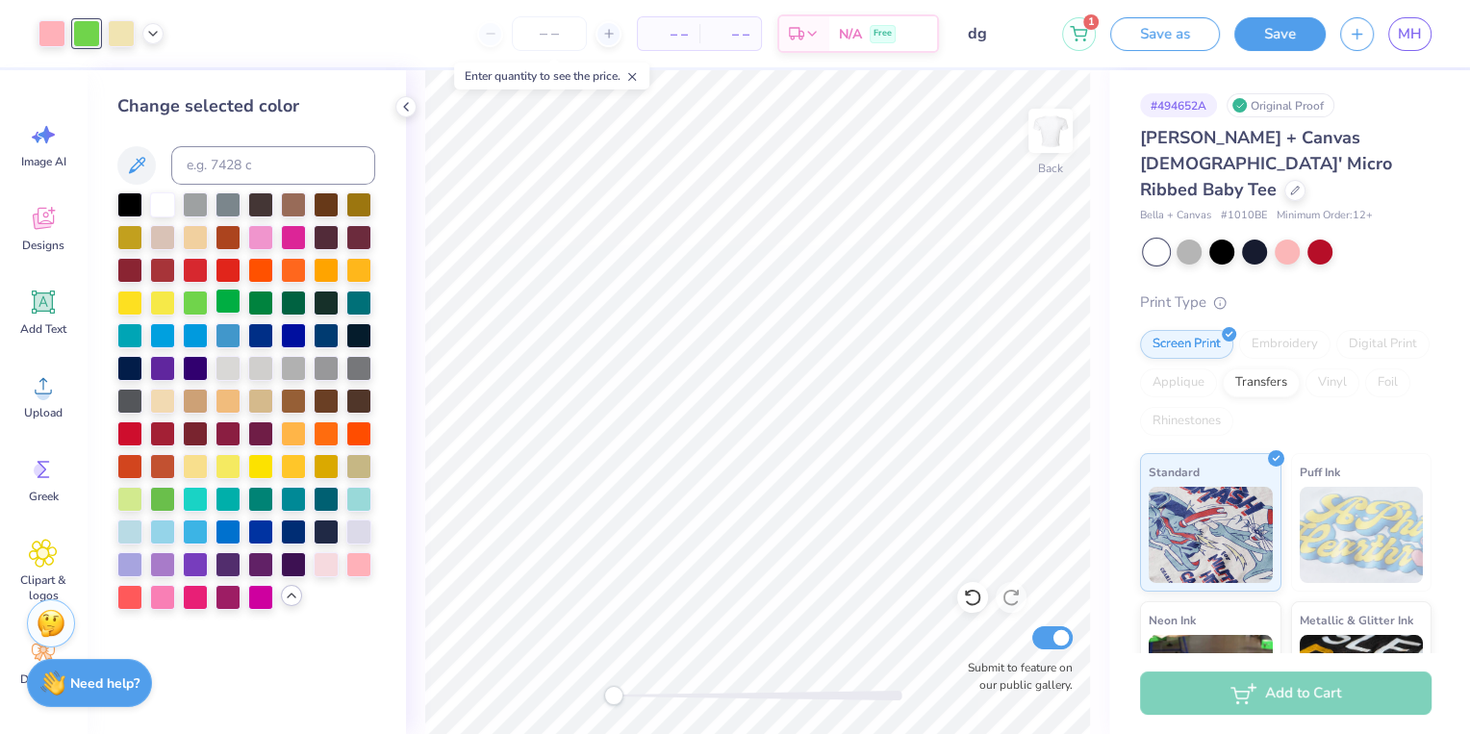
click at [220, 304] on div at bounding box center [227, 301] width 25 height 25
click at [294, 305] on div at bounding box center [293, 301] width 25 height 25
click at [268, 306] on div at bounding box center [260, 301] width 25 height 25
click at [290, 299] on div at bounding box center [293, 303] width 25 height 25
click at [115, 38] on div at bounding box center [121, 31] width 27 height 27
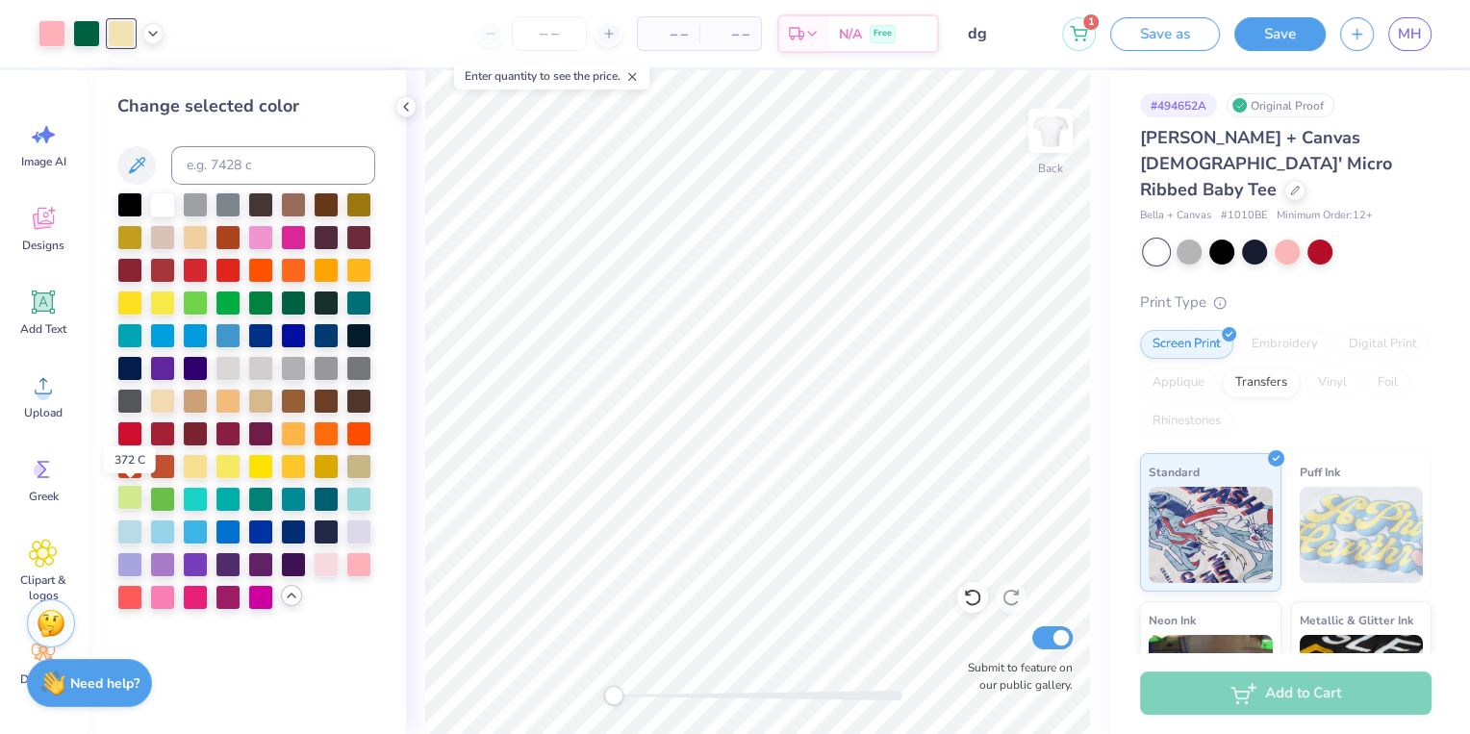
click at [131, 499] on div at bounding box center [129, 497] width 25 height 25
click at [201, 232] on div at bounding box center [195, 235] width 25 height 25
click at [150, 38] on icon at bounding box center [152, 31] width 15 height 15
click at [86, 31] on div at bounding box center [86, 31] width 27 height 27
click at [329, 498] on div at bounding box center [326, 499] width 25 height 25
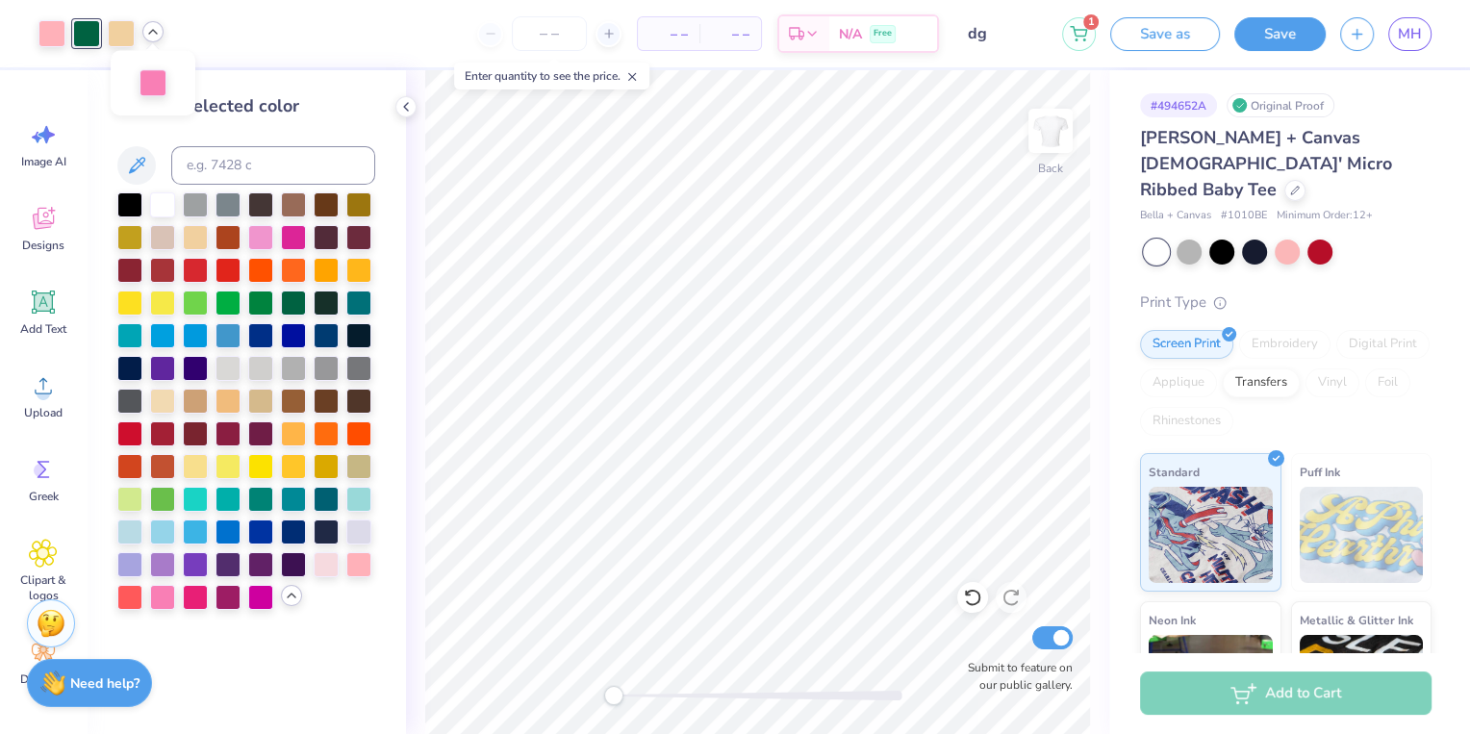
click at [221, 310] on div at bounding box center [227, 303] width 25 height 25
click at [255, 304] on div at bounding box center [260, 301] width 25 height 25
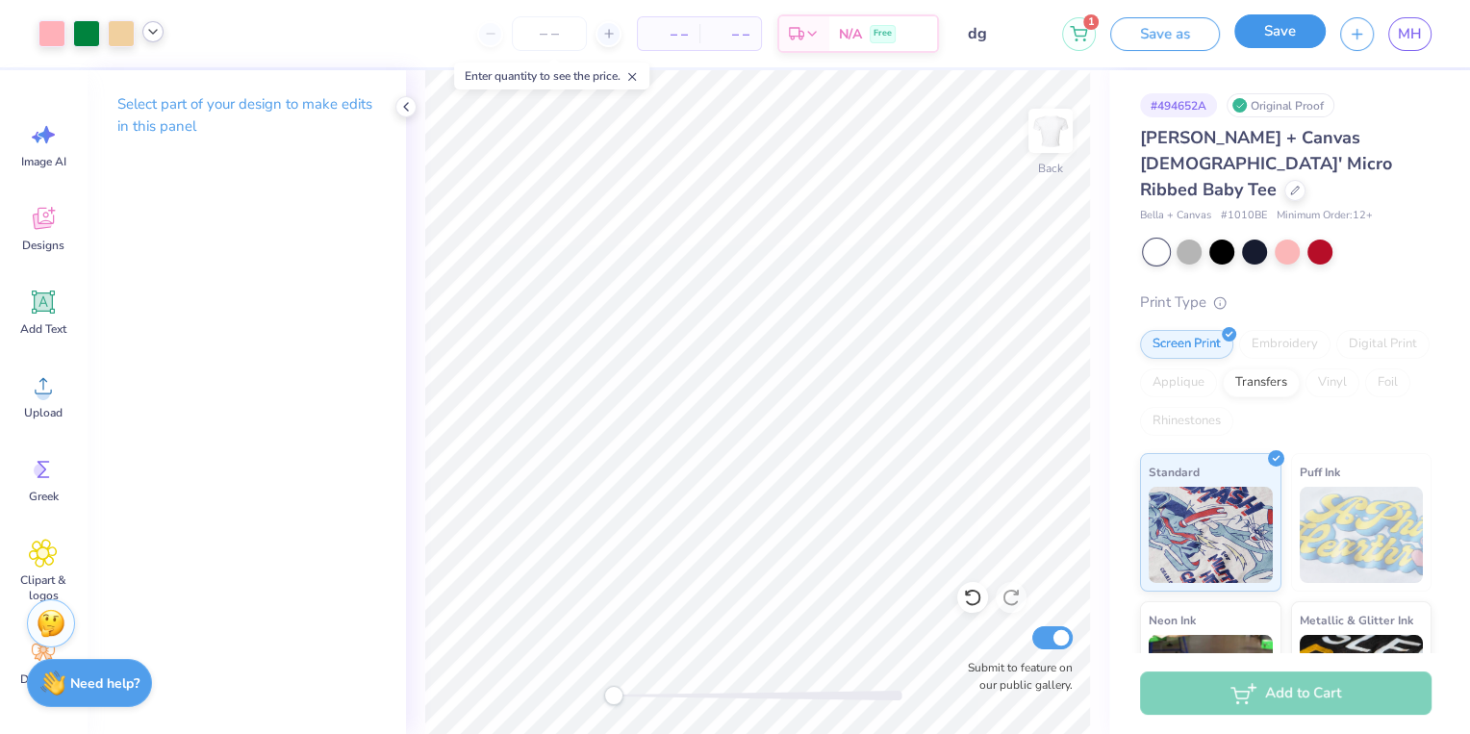
click at [1299, 44] on button "Save" at bounding box center [1279, 31] width 91 height 34
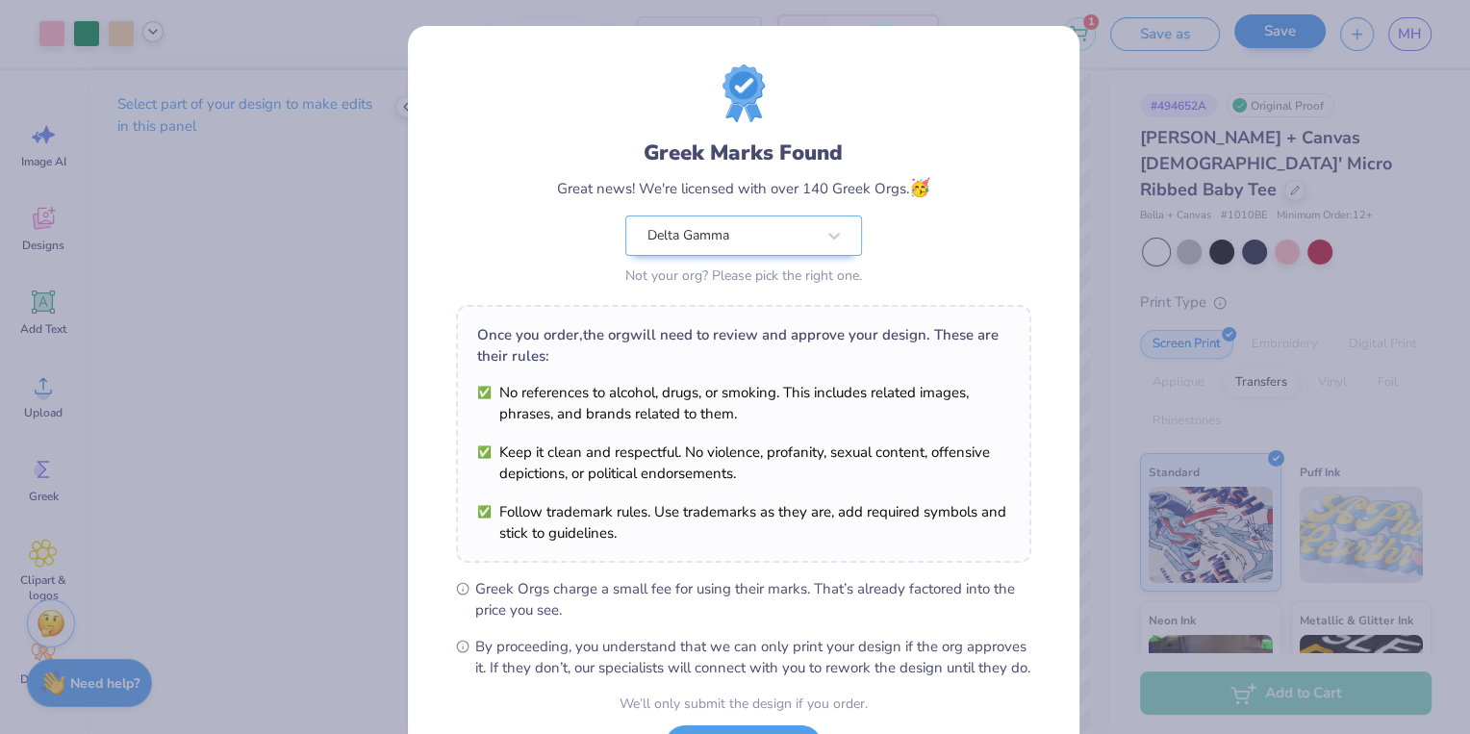
scroll to position [162, 0]
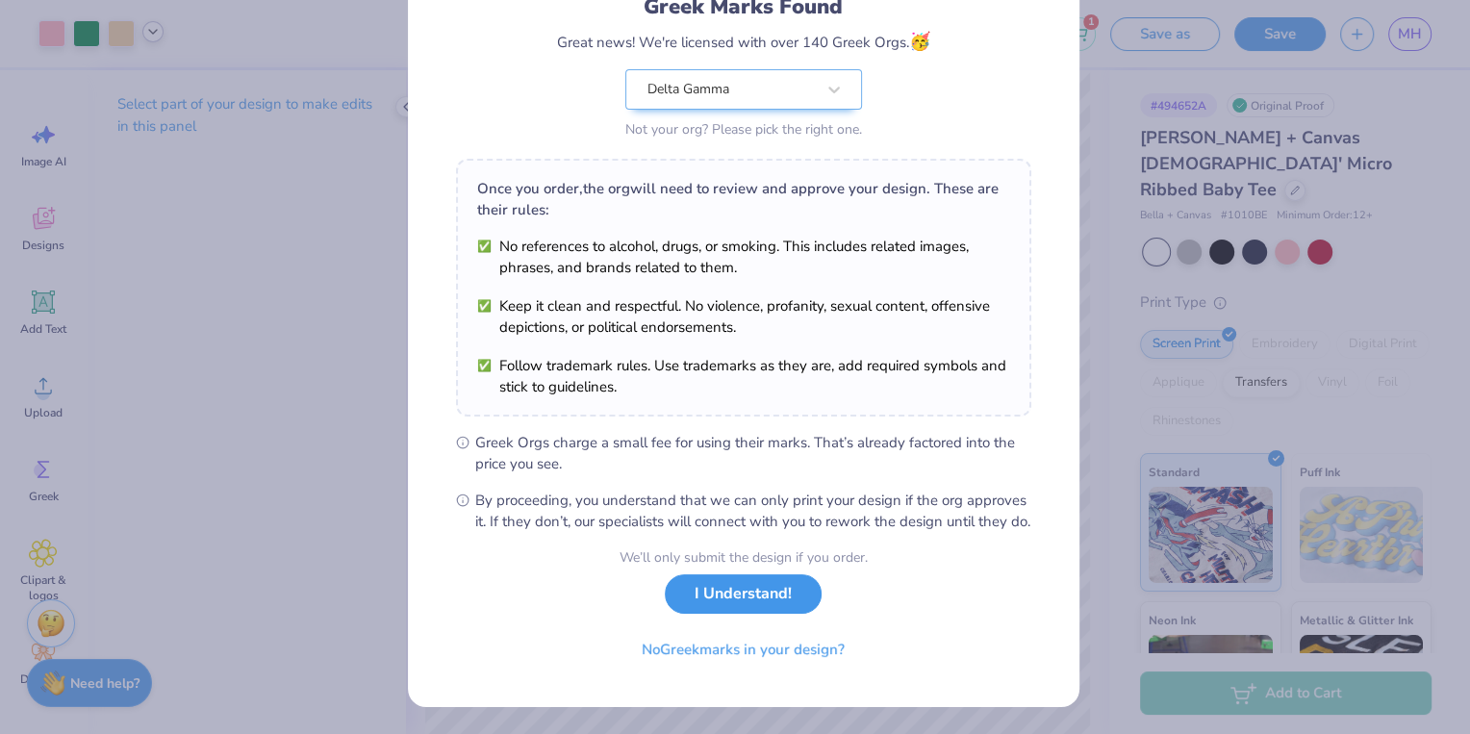
click at [738, 596] on button "I Understand!" at bounding box center [743, 593] width 157 height 39
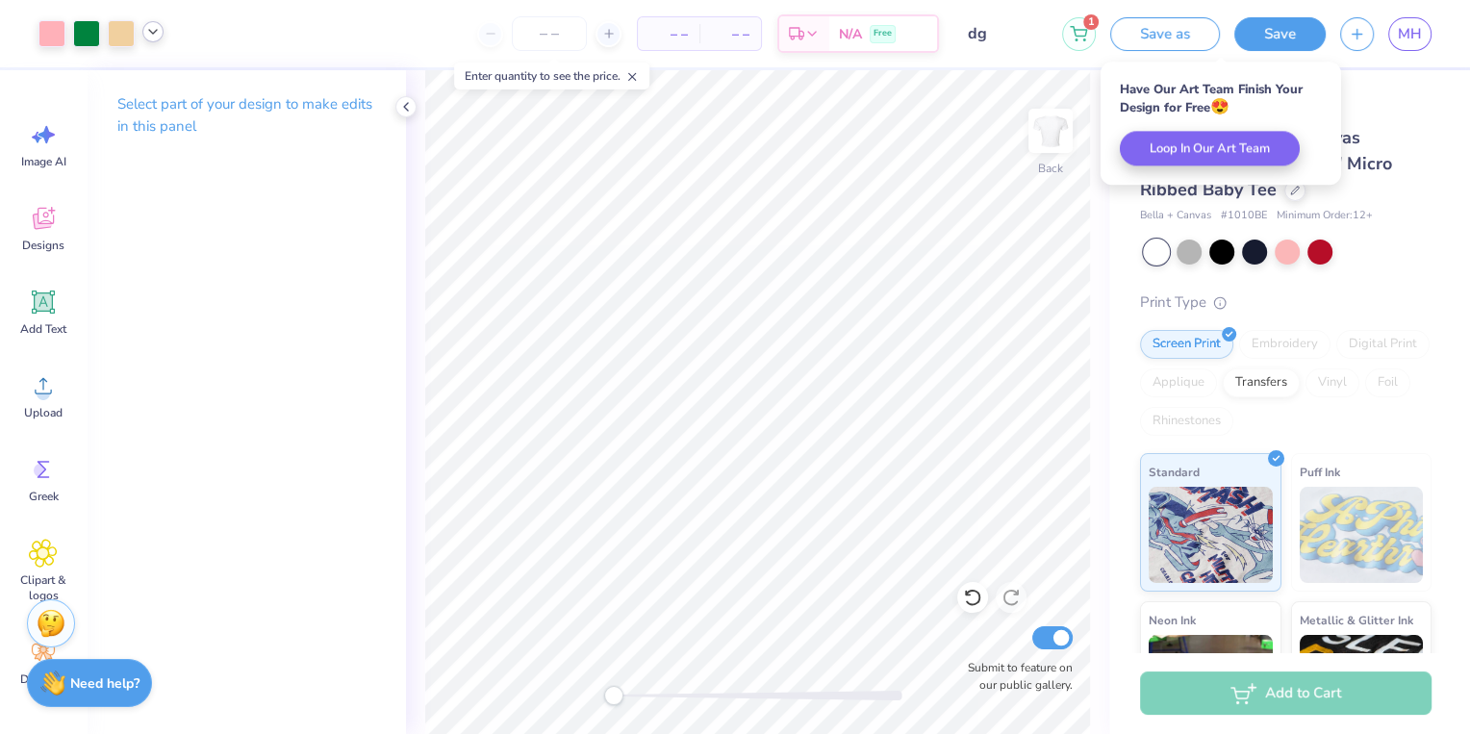
scroll to position [0, 0]
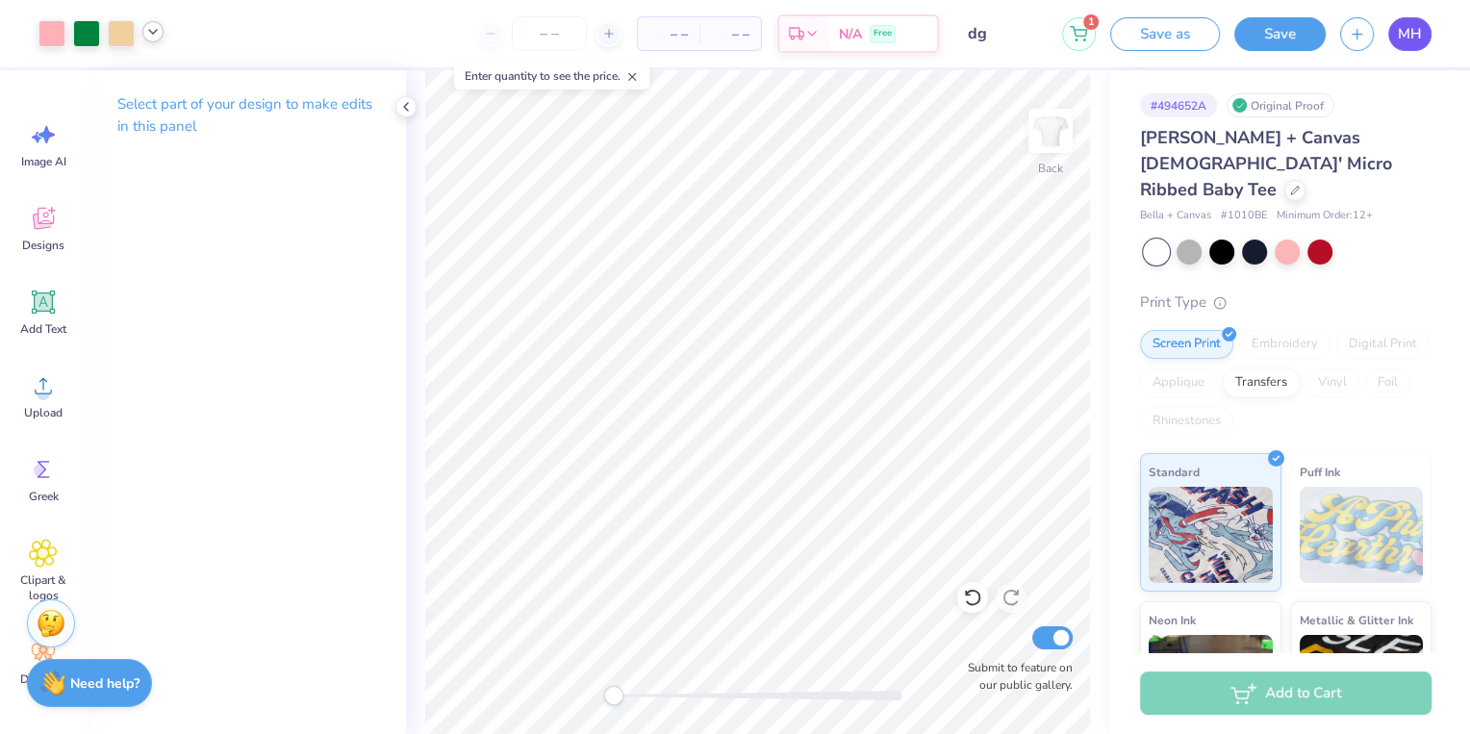
click at [1405, 39] on span "MH" at bounding box center [1410, 34] width 24 height 22
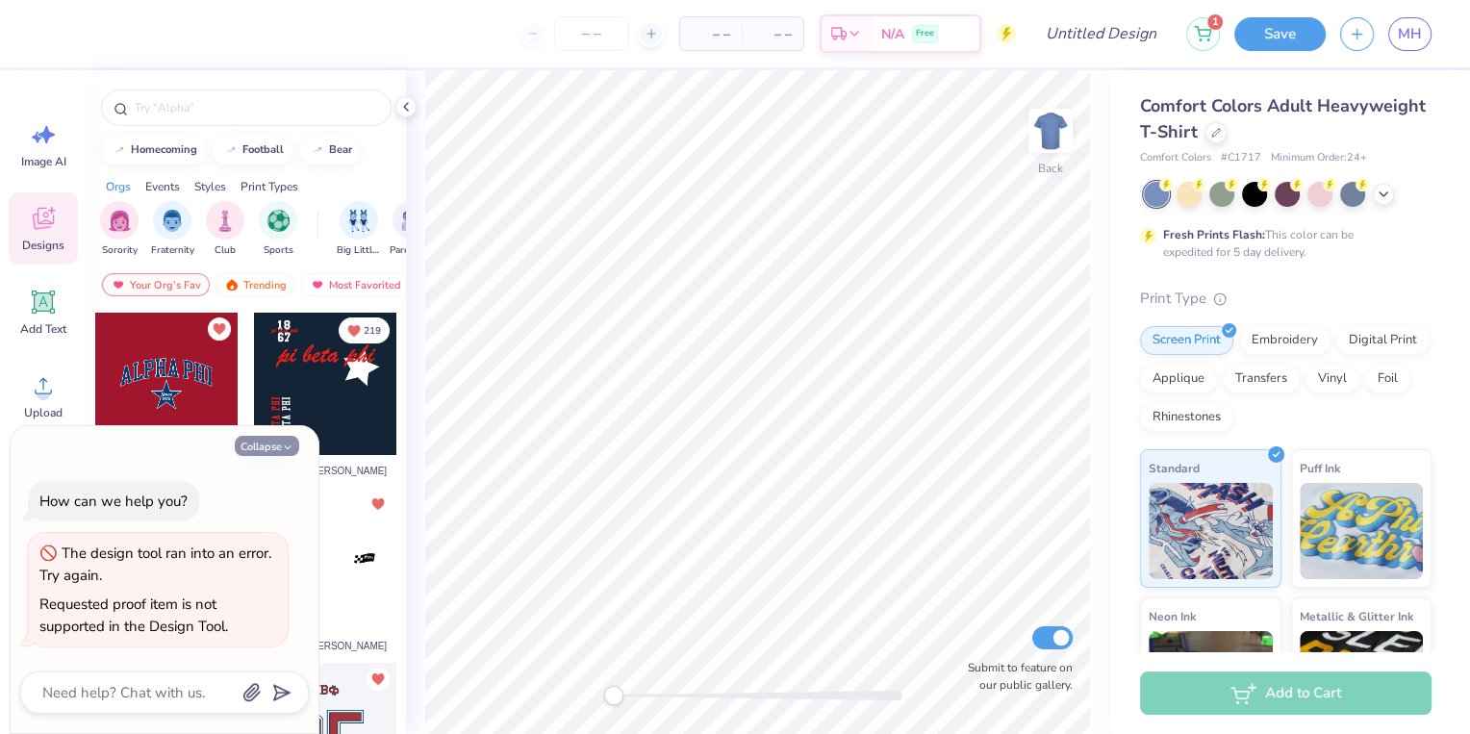
click at [259, 447] on button "Collapse" at bounding box center [267, 446] width 64 height 20
type textarea "x"
click at [258, 453] on button "Collapse" at bounding box center [267, 446] width 64 height 20
type textarea "x"
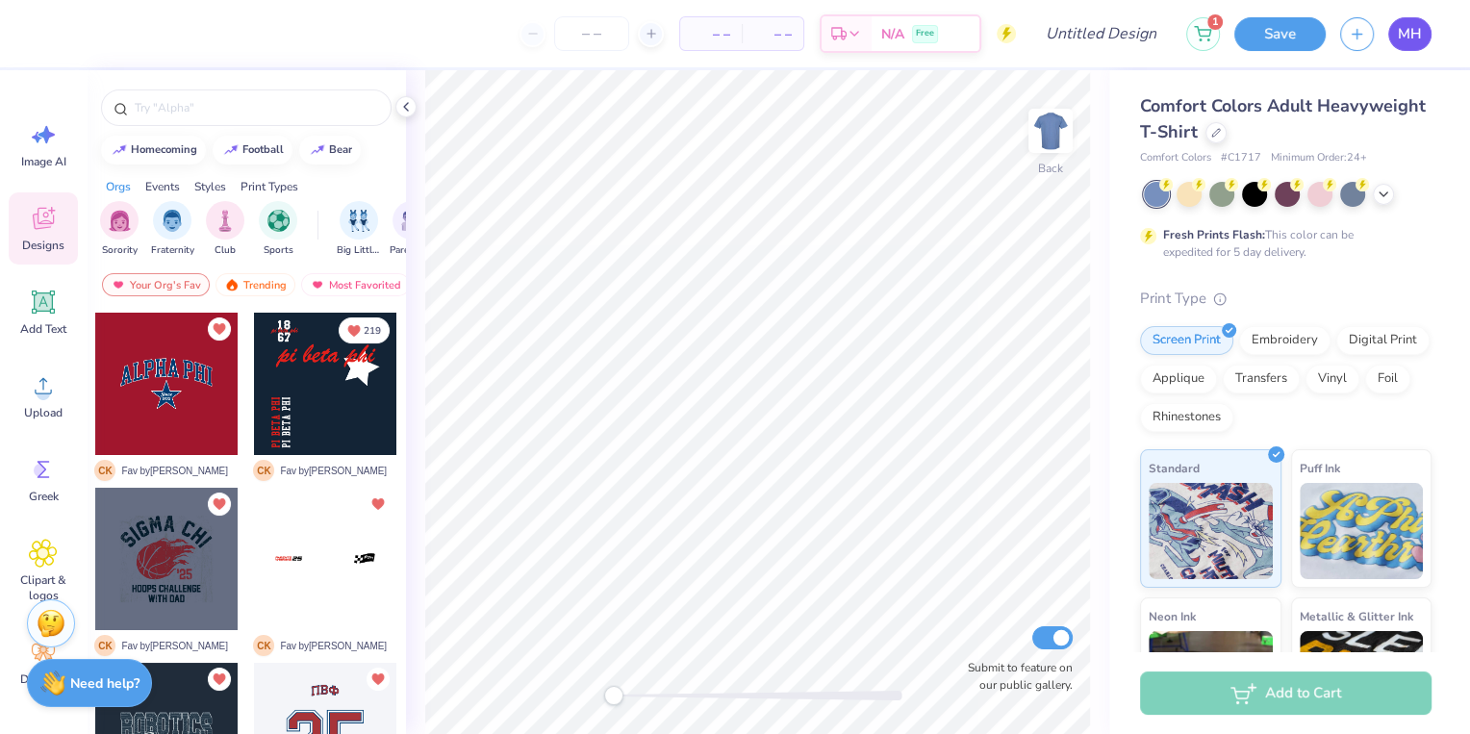
click at [1413, 20] on link "MH" at bounding box center [1409, 34] width 43 height 34
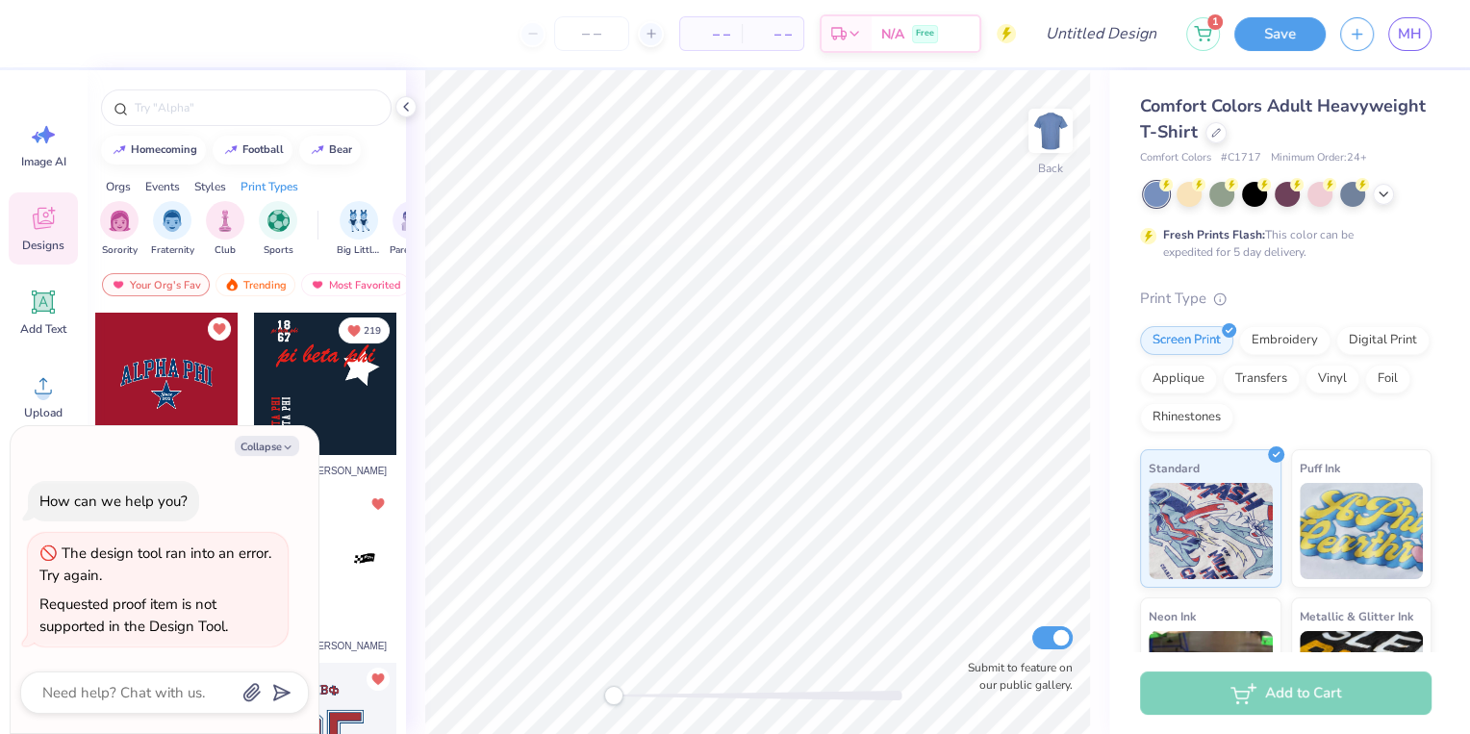
click at [274, 434] on div "Collapse How can we help you? The design tool ran into an error. Try again. Req…" at bounding box center [165, 580] width 308 height 308
click at [277, 441] on button "Collapse" at bounding box center [267, 446] width 64 height 20
type textarea "x"
